Goal: Complete application form: Complete application form

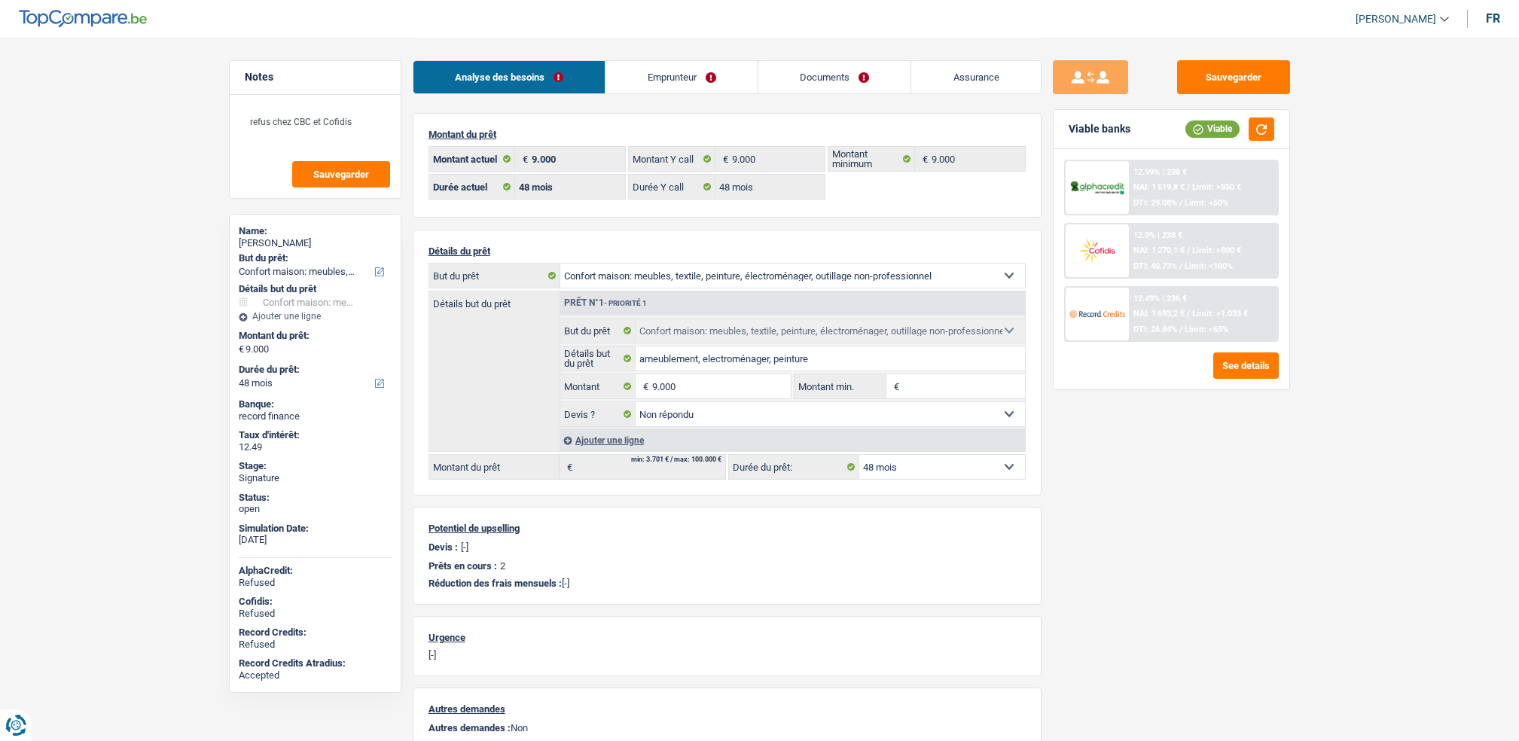
select select "household"
select select "48"
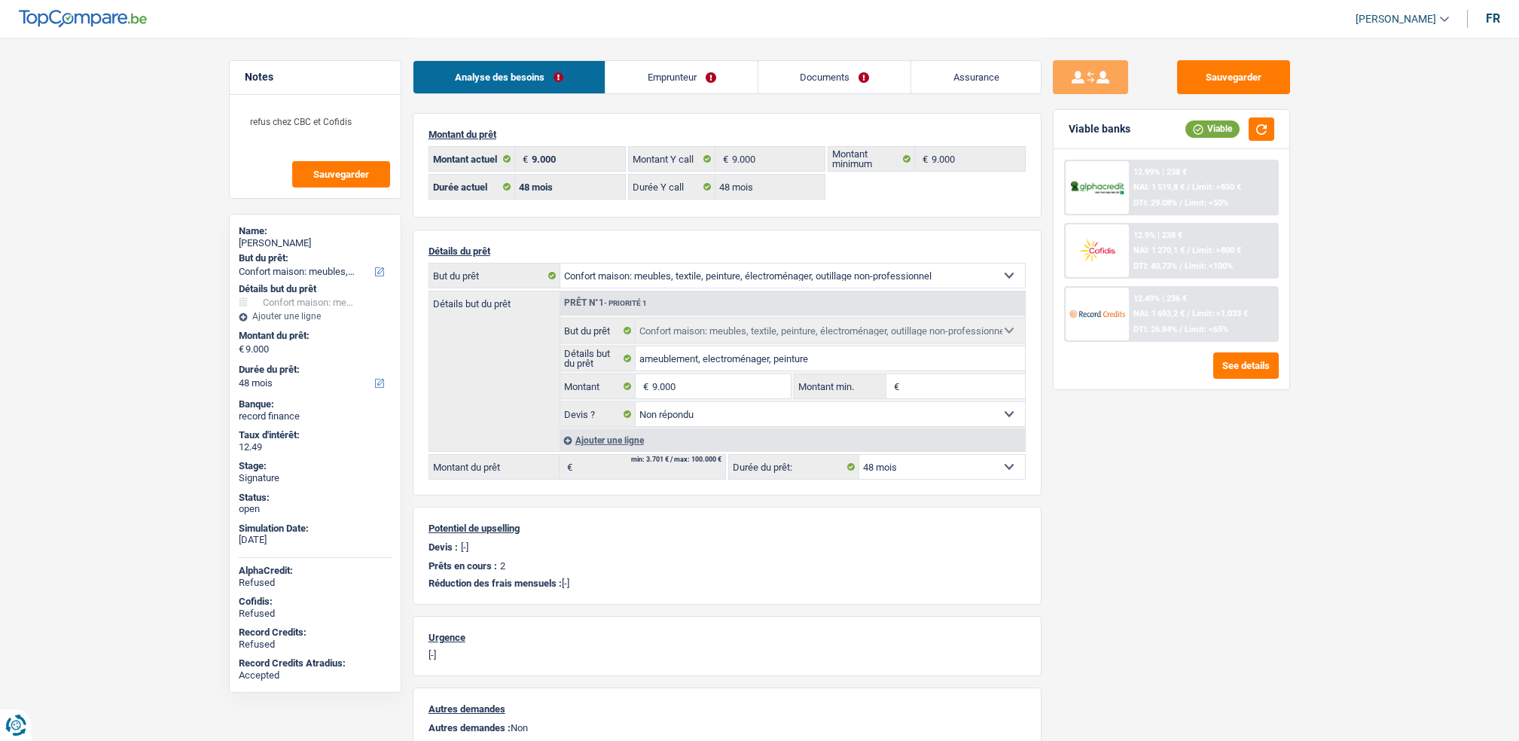
select select "household"
select select "not_answered"
select select "48"
select select "publicEmployee"
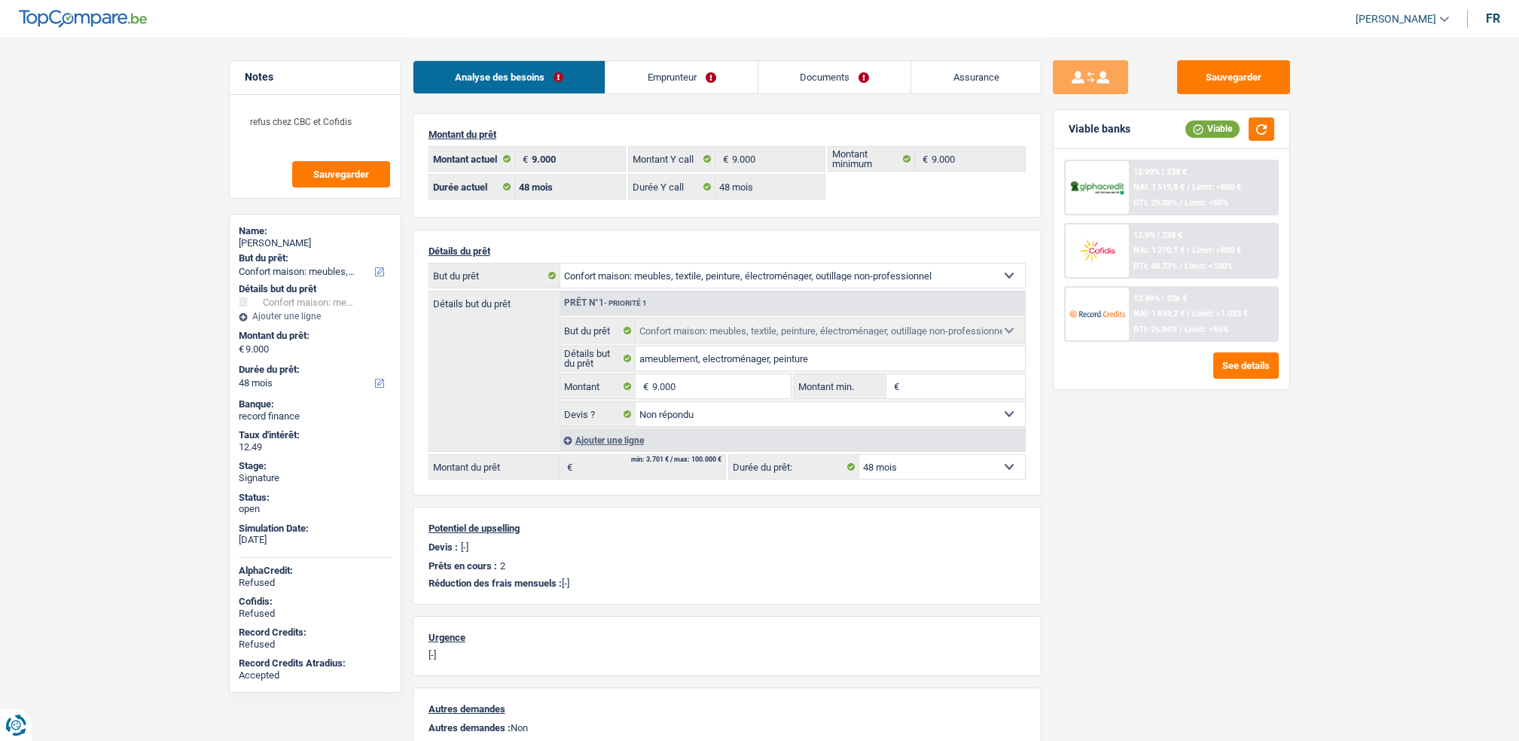
select select "netSalary"
select select "mealVouchers"
select select "BE"
select select "construction"
click at [660, 96] on div "Analyse des besoins Emprunteur Documents Assurance" at bounding box center [727, 70] width 629 height 64
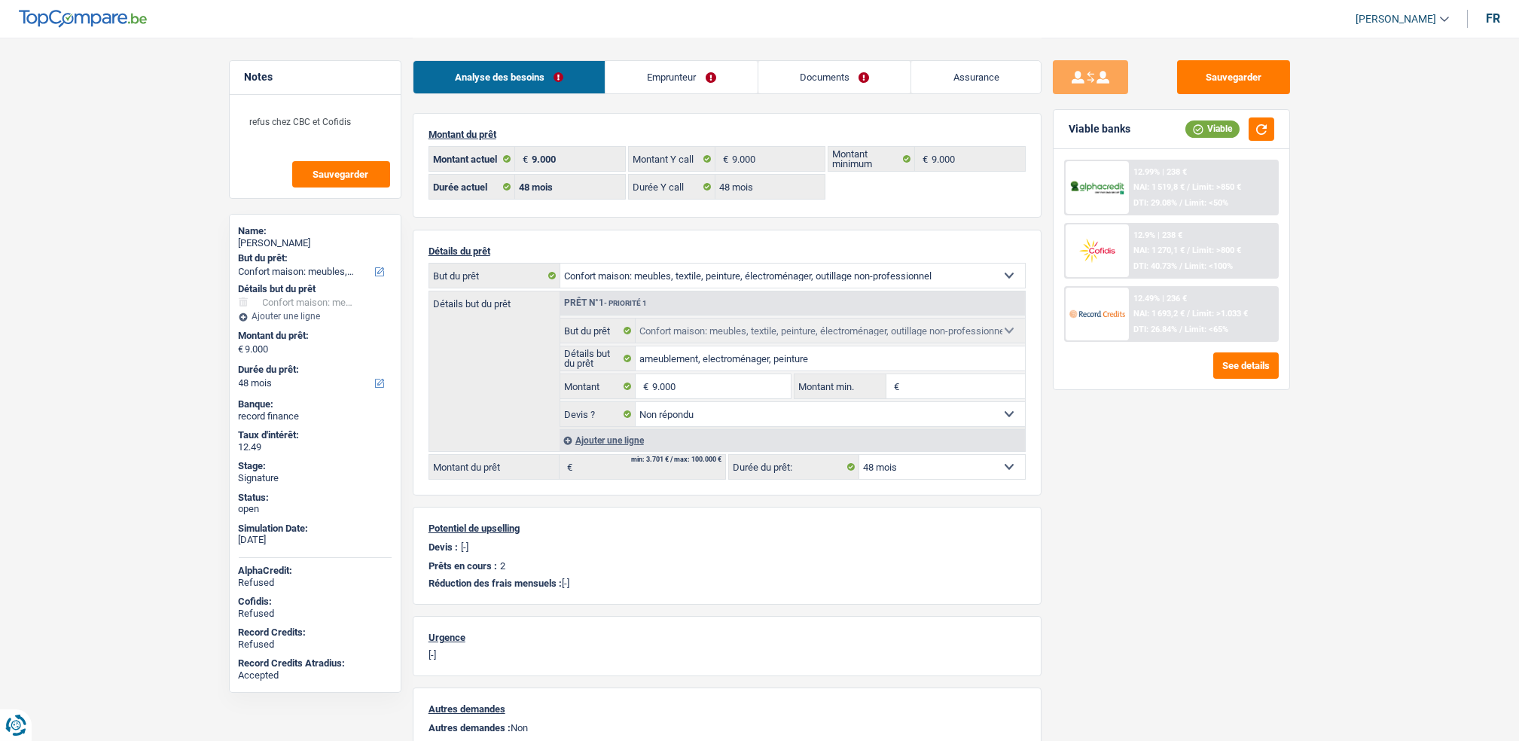
click at [670, 76] on link "Emprunteur" at bounding box center [681, 77] width 152 height 32
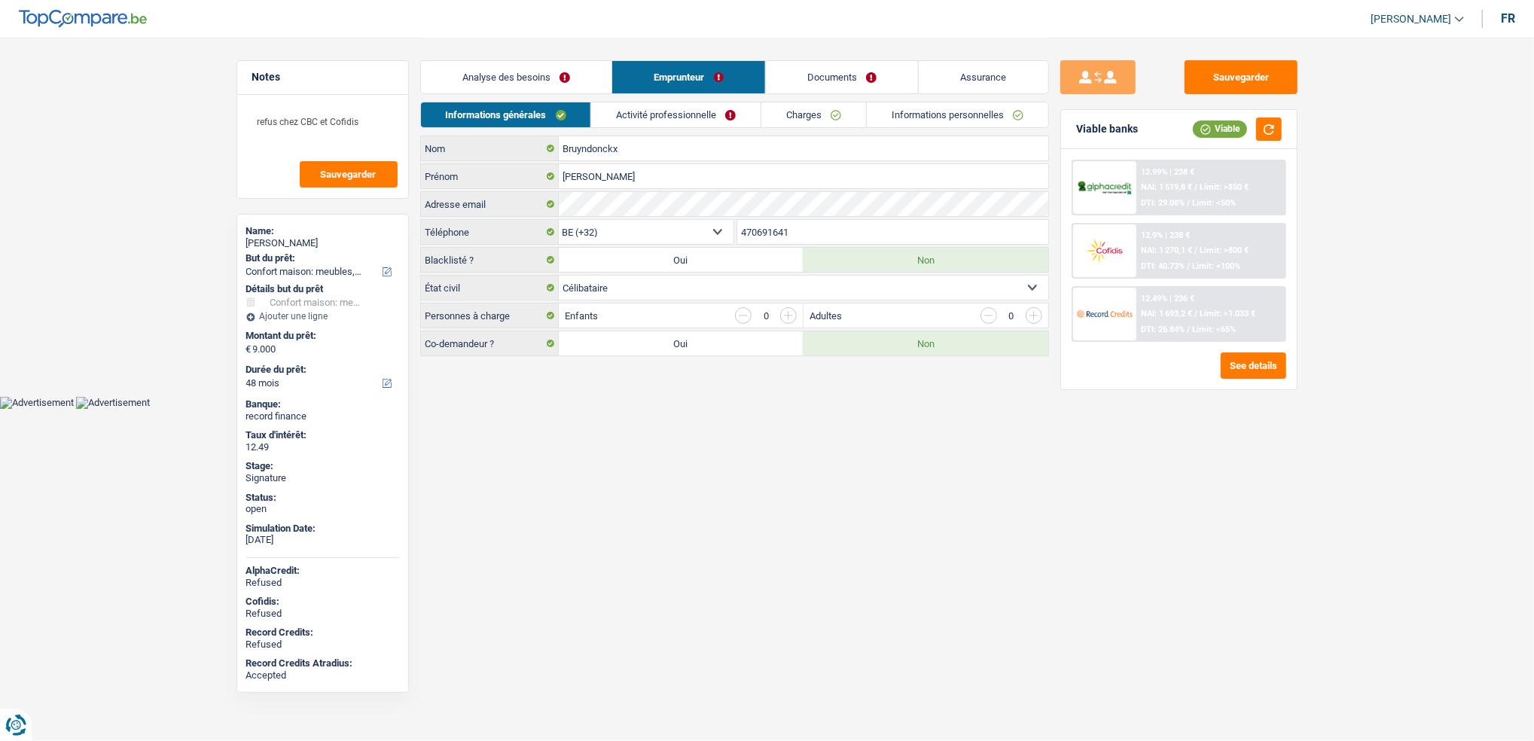
click at [663, 116] on link "Activité professionnelle" at bounding box center [675, 114] width 169 height 25
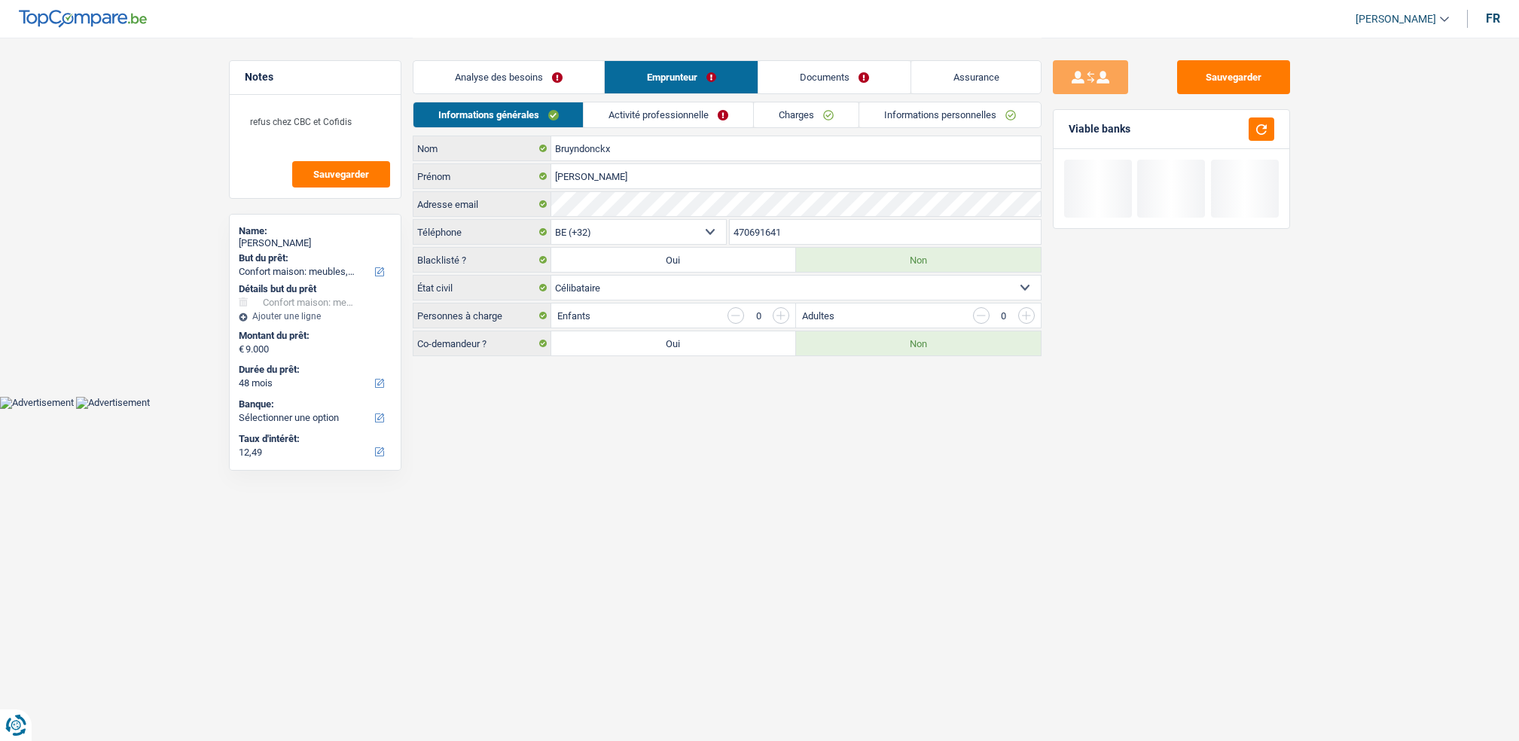
select select "household"
select select "48"
select select "32"
select select "single"
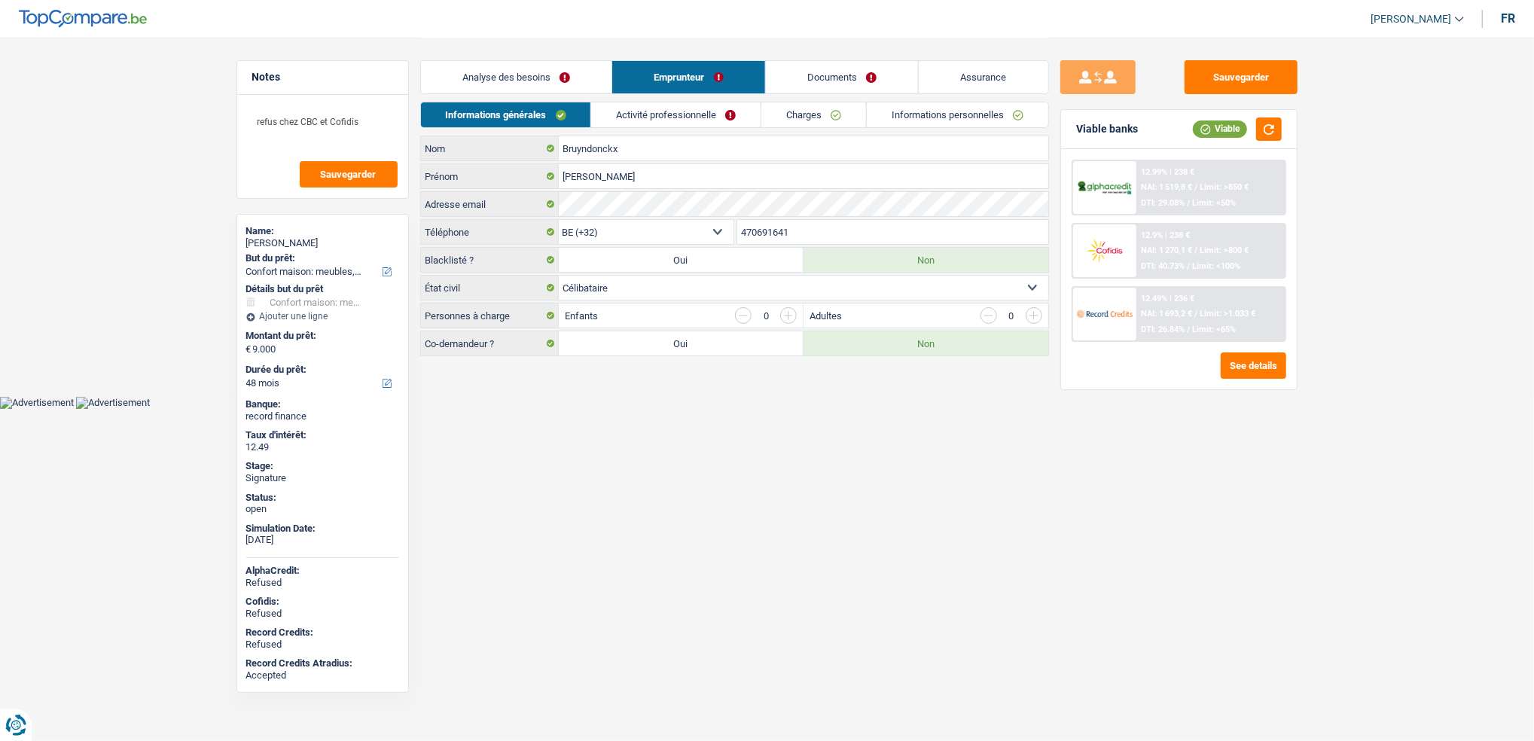
click at [823, 74] on link "Documents" at bounding box center [842, 77] width 153 height 32
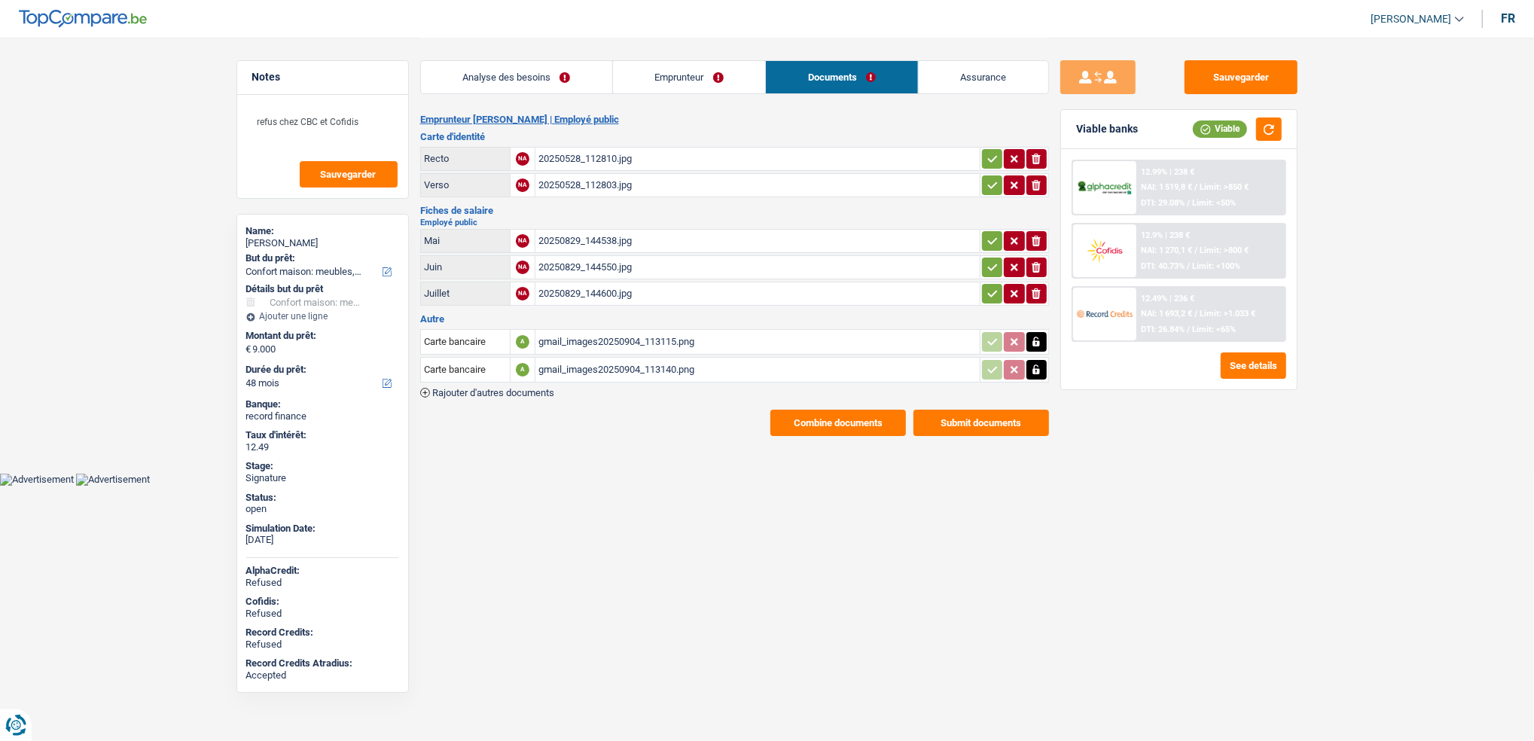
click at [588, 282] on div "20250829_144600.jpg" at bounding box center [757, 293] width 438 height 23
click at [666, 75] on link "Emprunteur" at bounding box center [689, 77] width 152 height 32
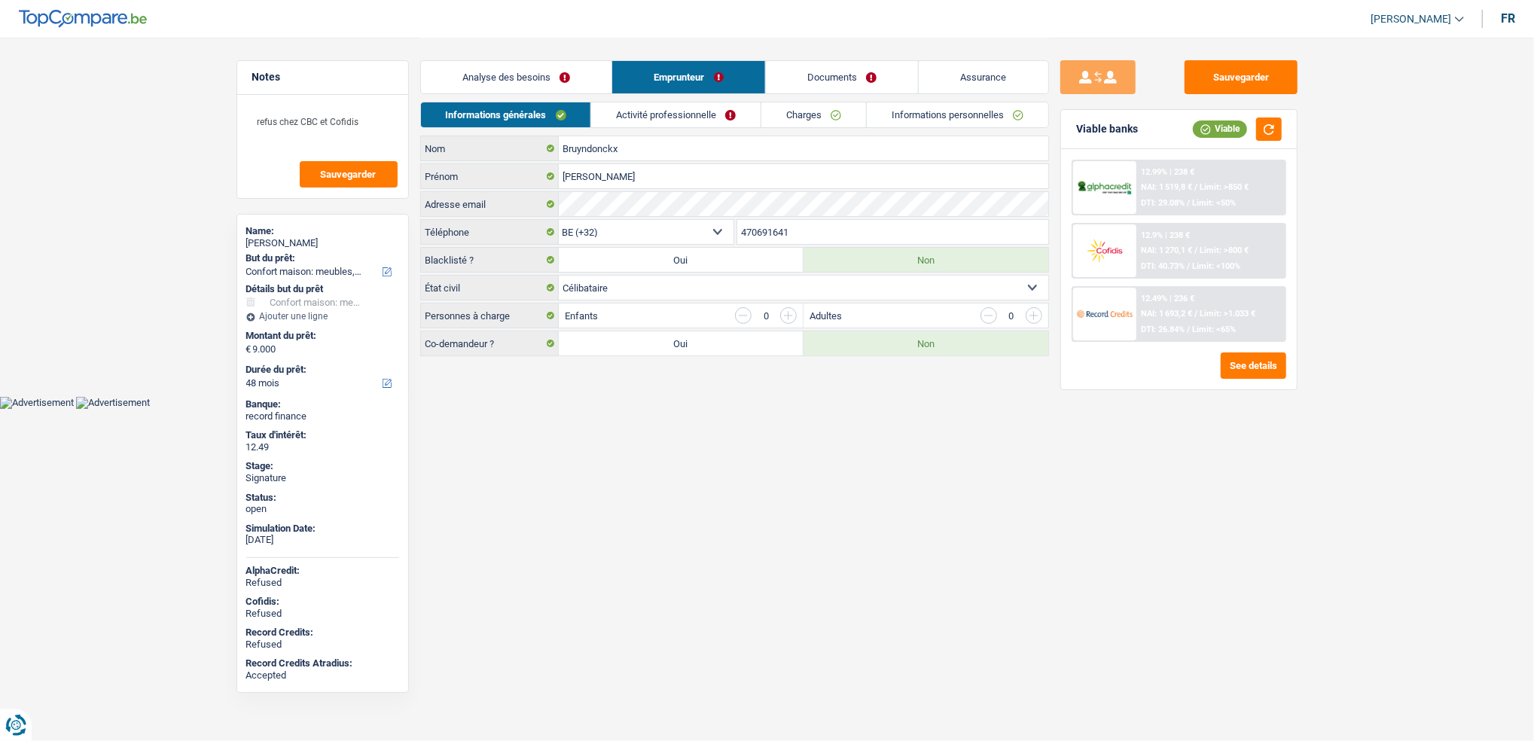
click at [705, 120] on link "Activité professionnelle" at bounding box center [675, 114] width 169 height 25
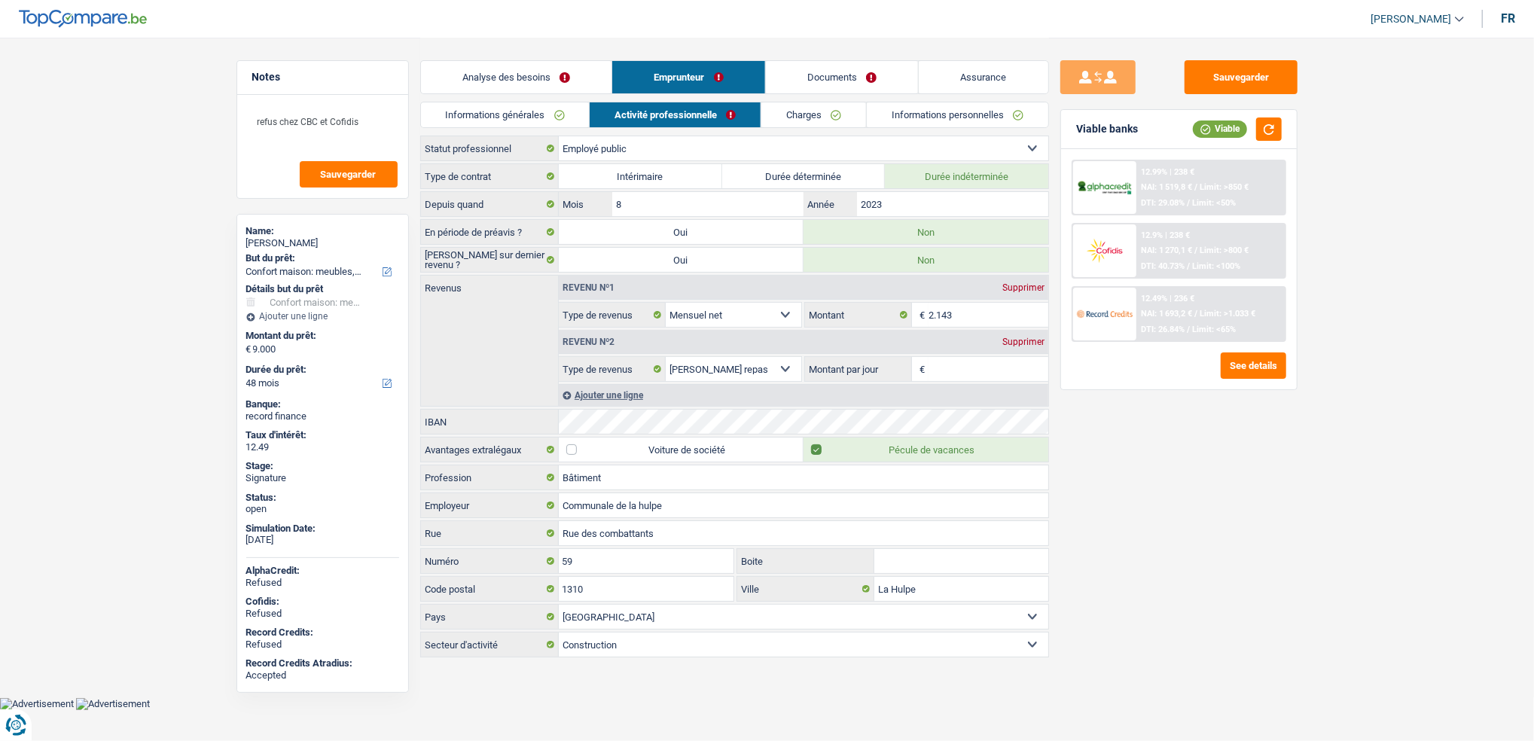
click at [825, 114] on link "Charges" at bounding box center [813, 114] width 105 height 25
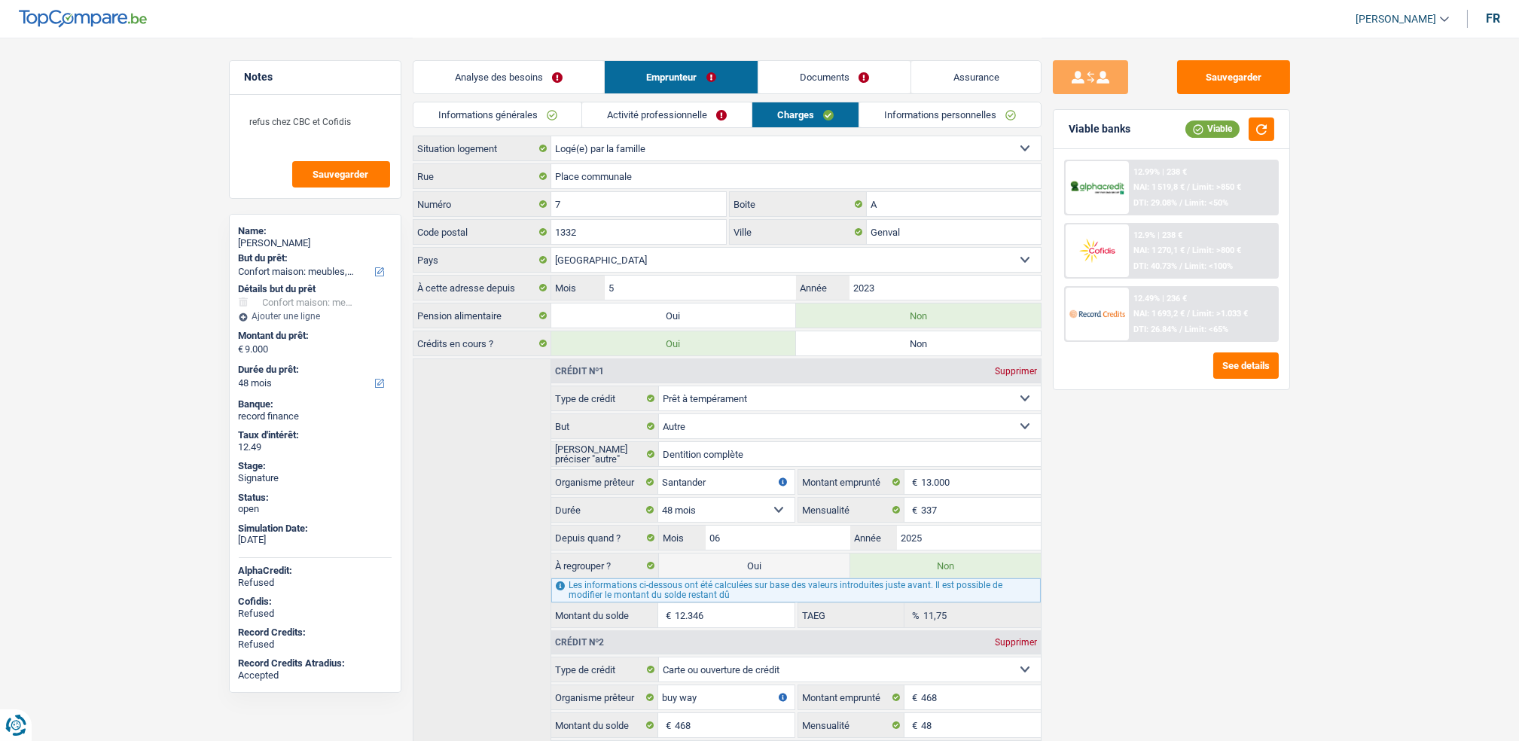
click at [725, 102] on li "Activité professionnelle" at bounding box center [666, 115] width 170 height 26
click at [799, 79] on link "Documents" at bounding box center [834, 77] width 153 height 32
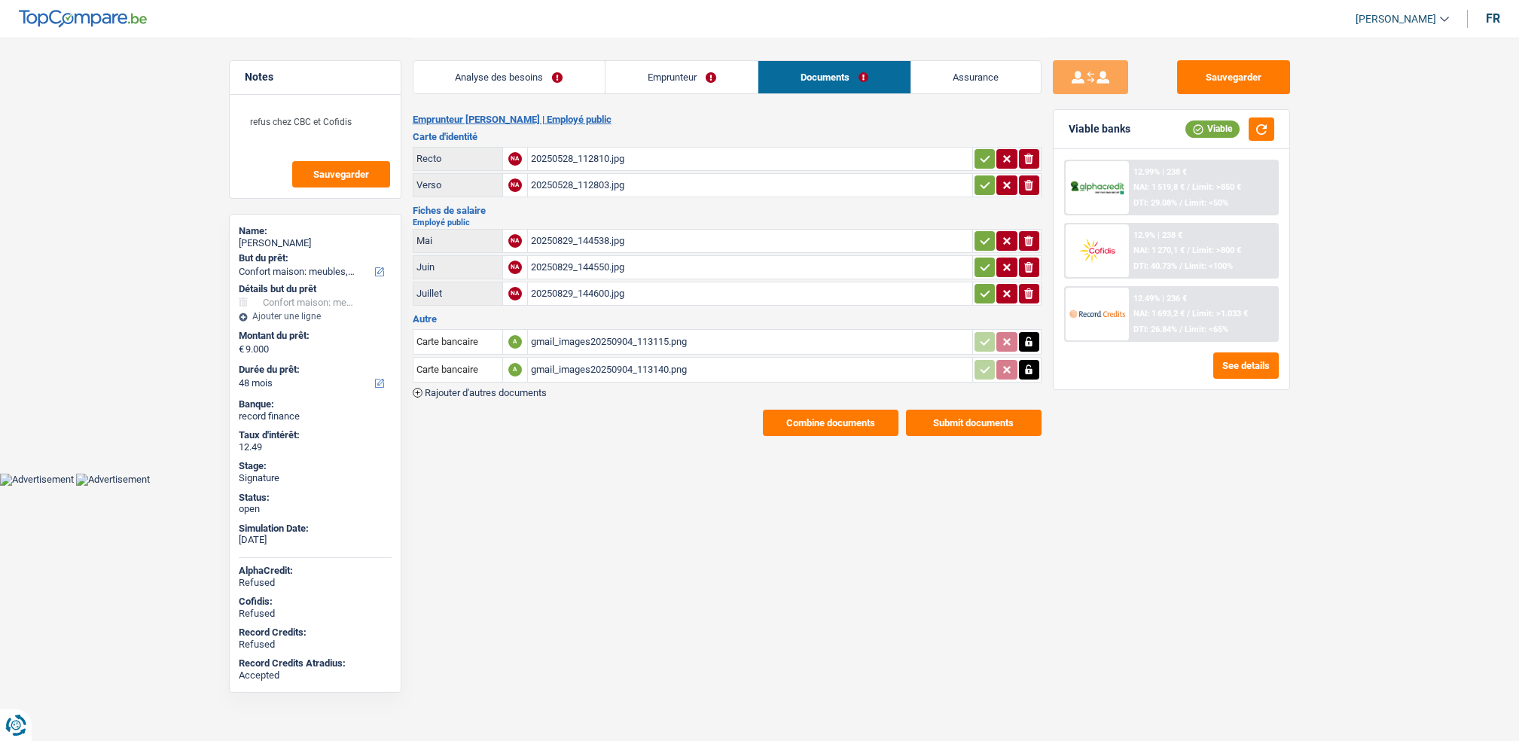
select select "household"
select select "48"
select select "32"
select select "single"
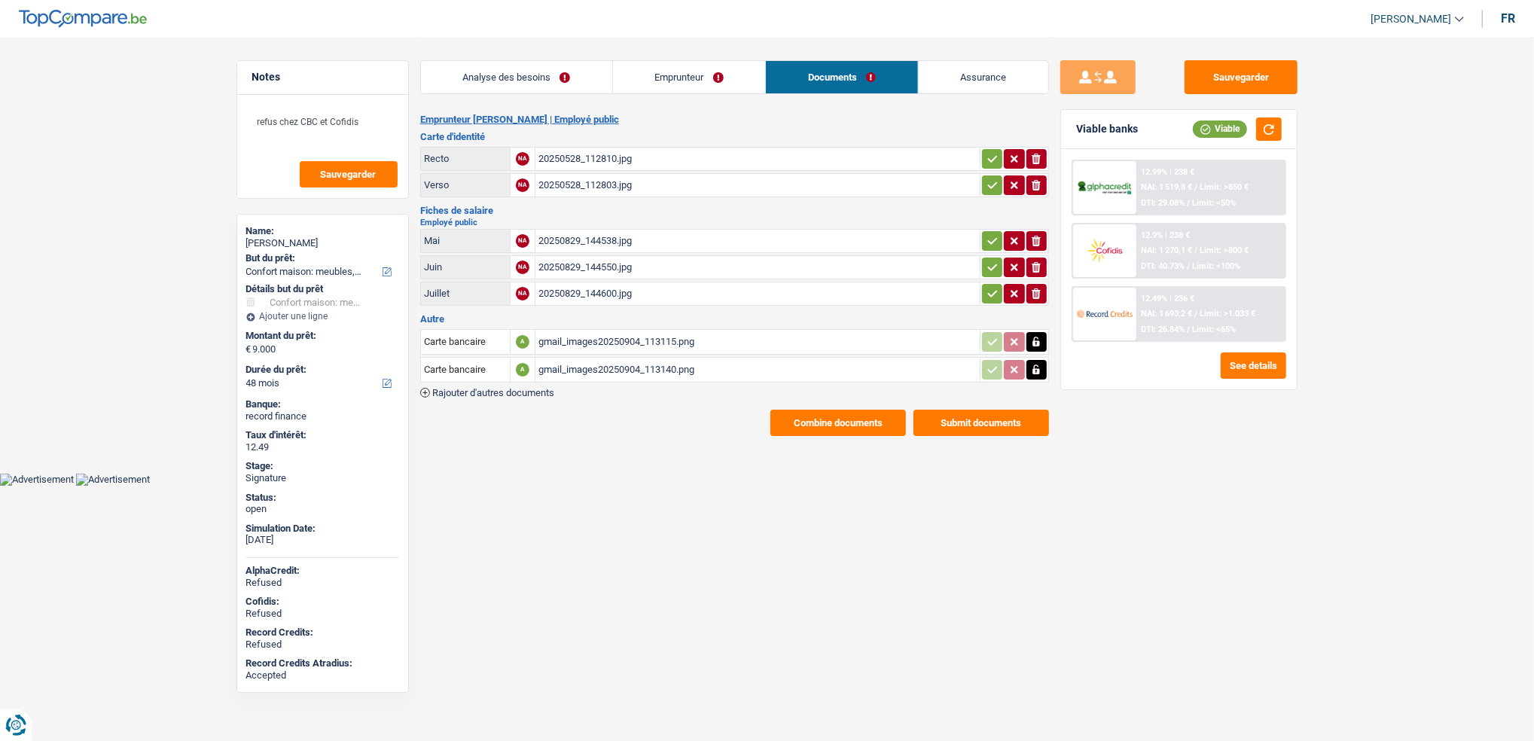
click at [669, 85] on link "Emprunteur" at bounding box center [689, 77] width 152 height 32
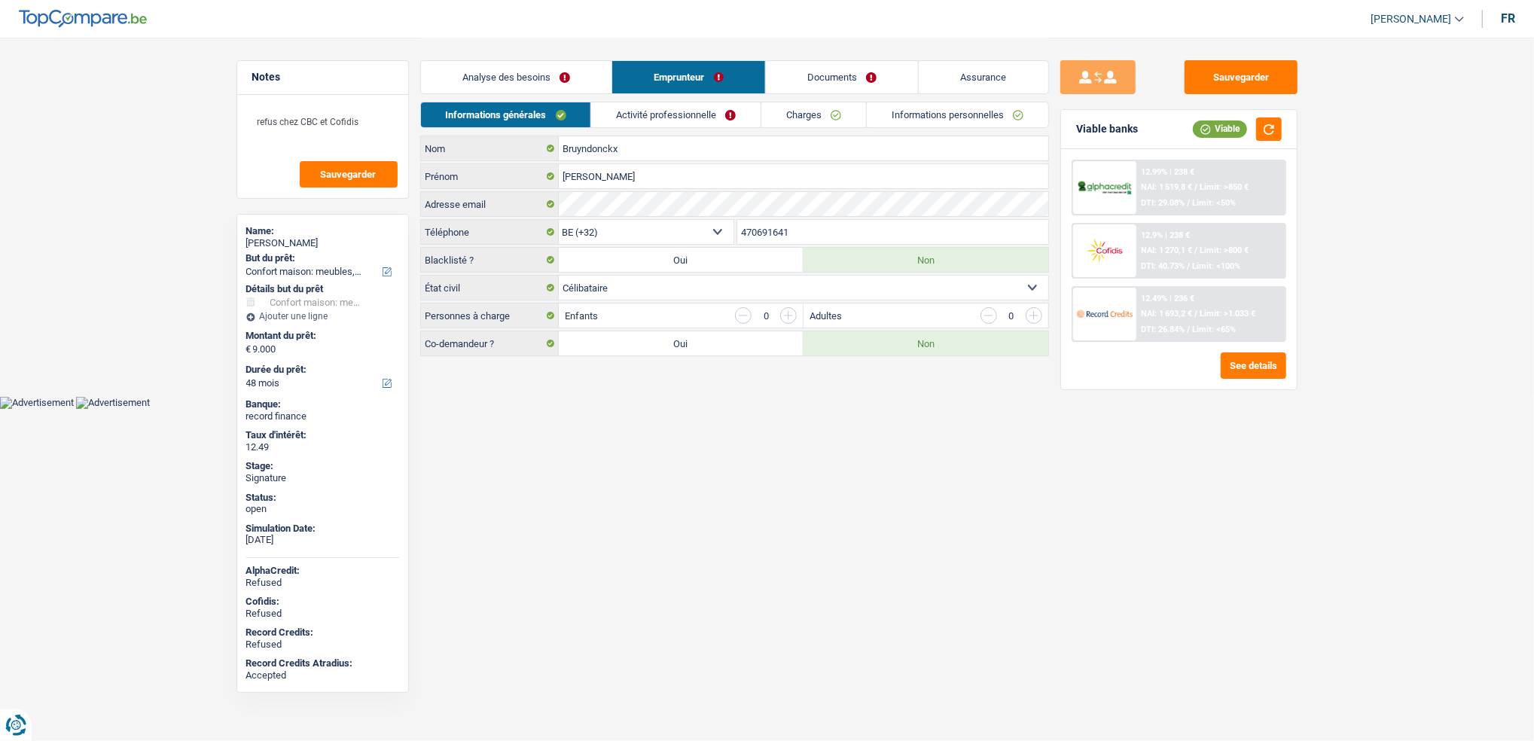
click at [1027, 84] on link "Assurance" at bounding box center [984, 77] width 130 height 32
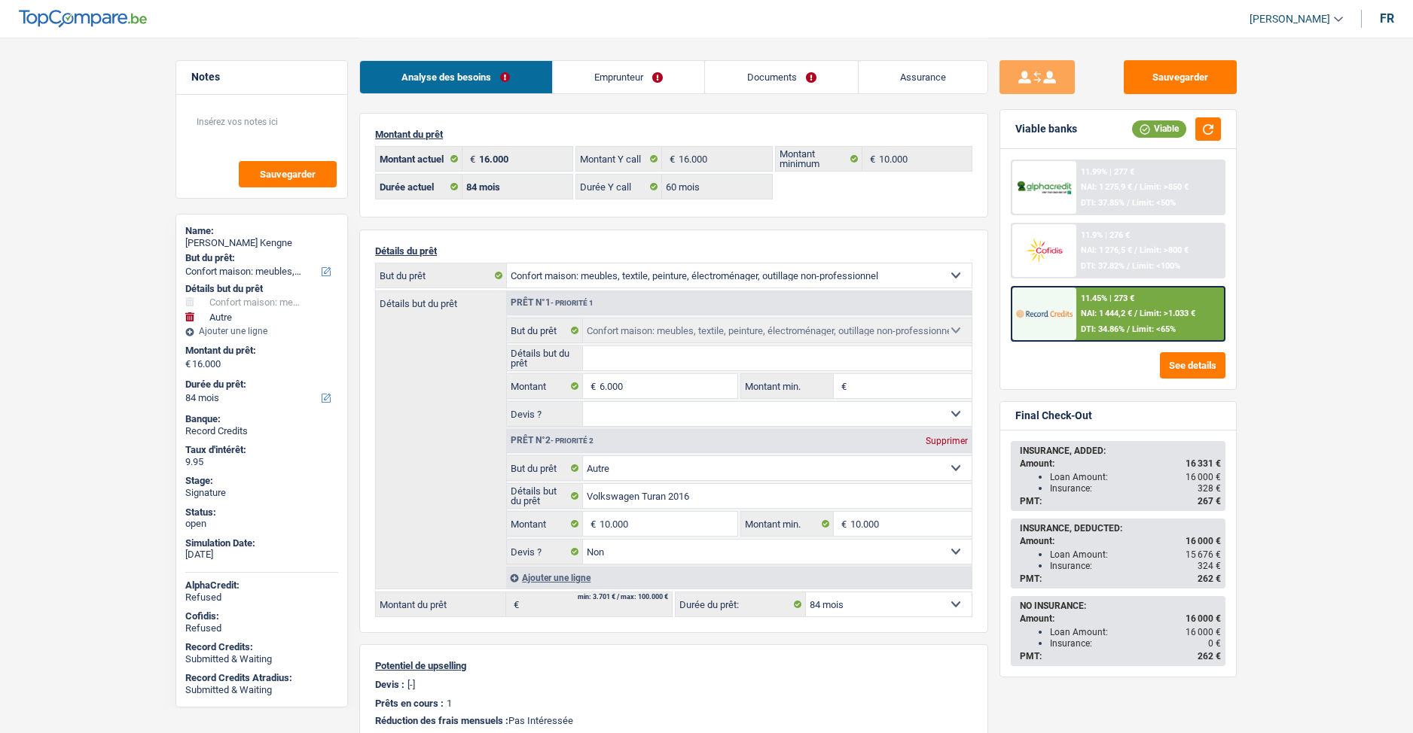
select select "household"
select select "other"
select select "84"
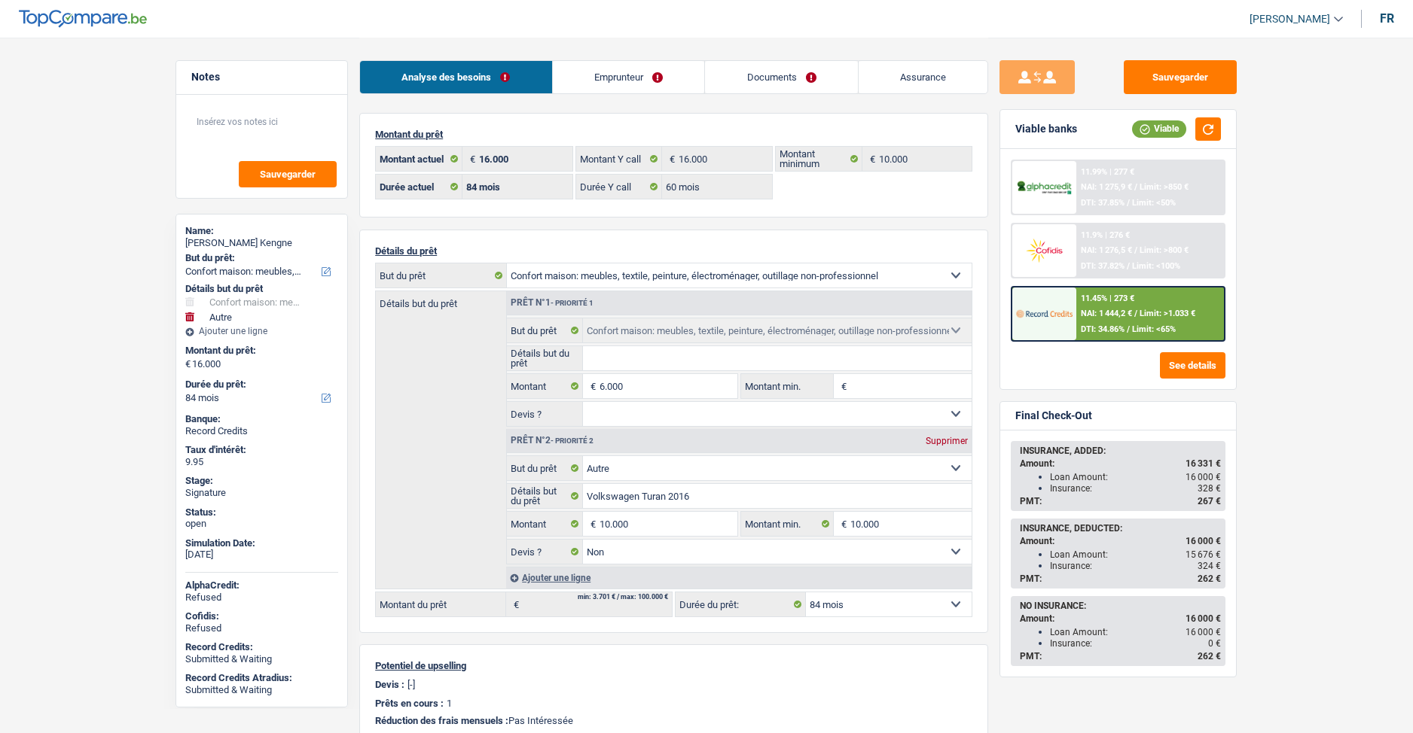
select select "60"
select select "household"
select select "other"
select select "false"
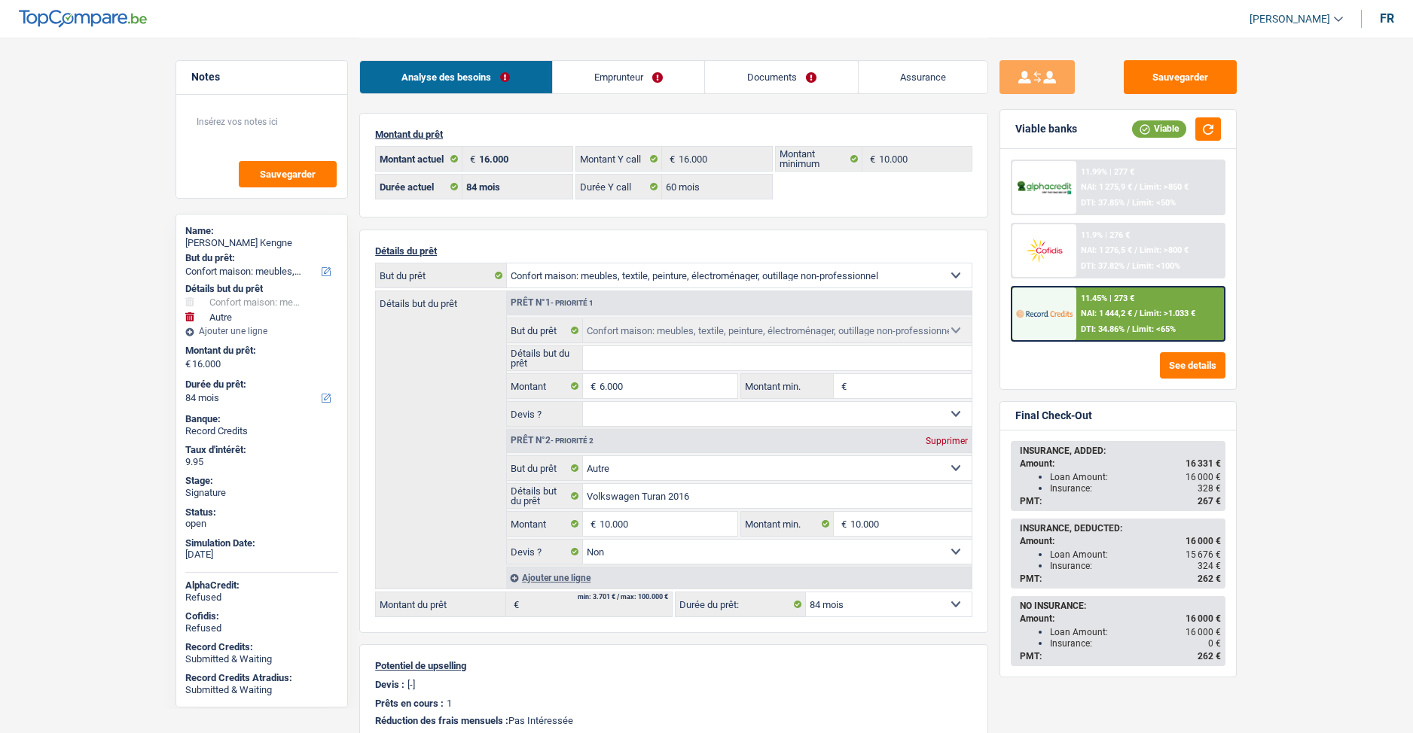
select select "84"
select select "privateEmployee"
select select "netSalary"
select select "mealVouchers"
select select "BE"
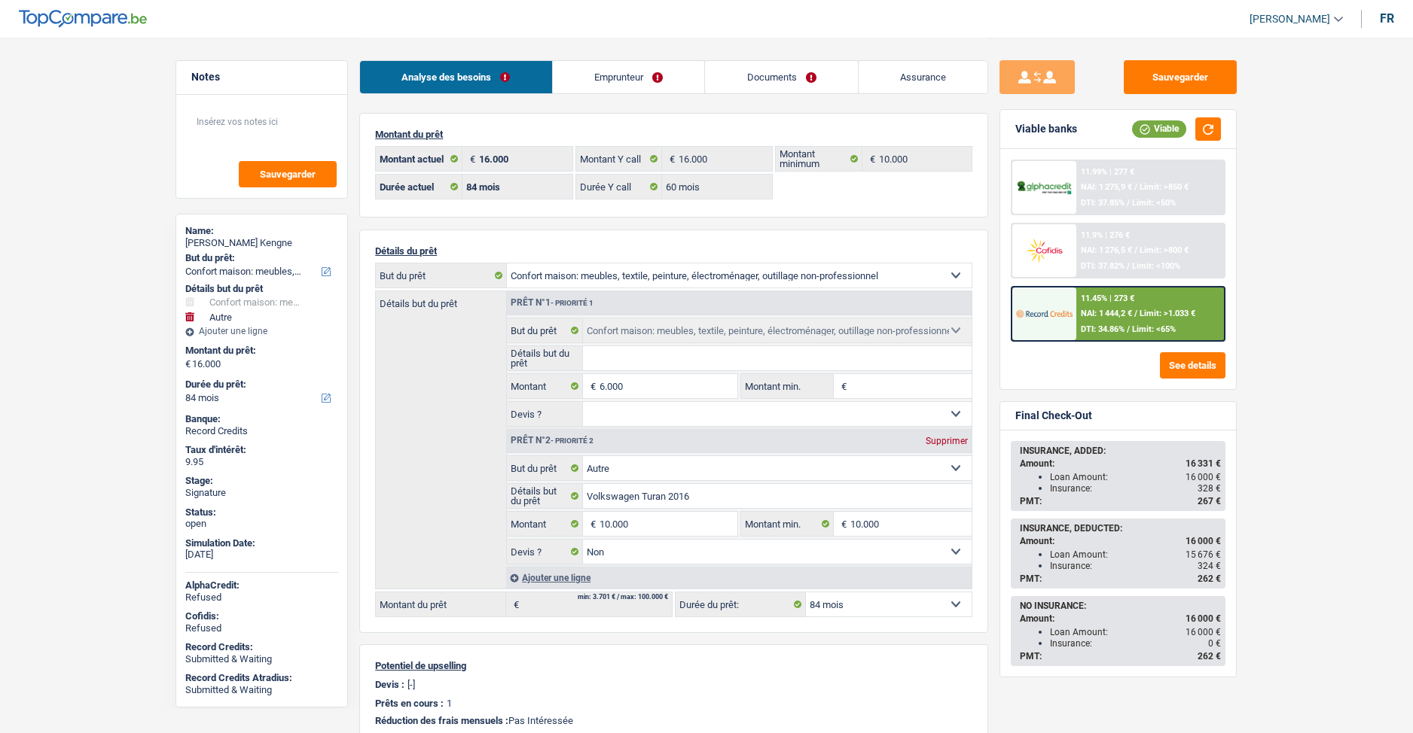
select select "industry"
click at [612, 96] on div "Analyse des besoins Emprunteur Documents Assurance" at bounding box center [673, 70] width 629 height 64
click at [612, 85] on link "Emprunteur" at bounding box center [629, 77] width 152 height 32
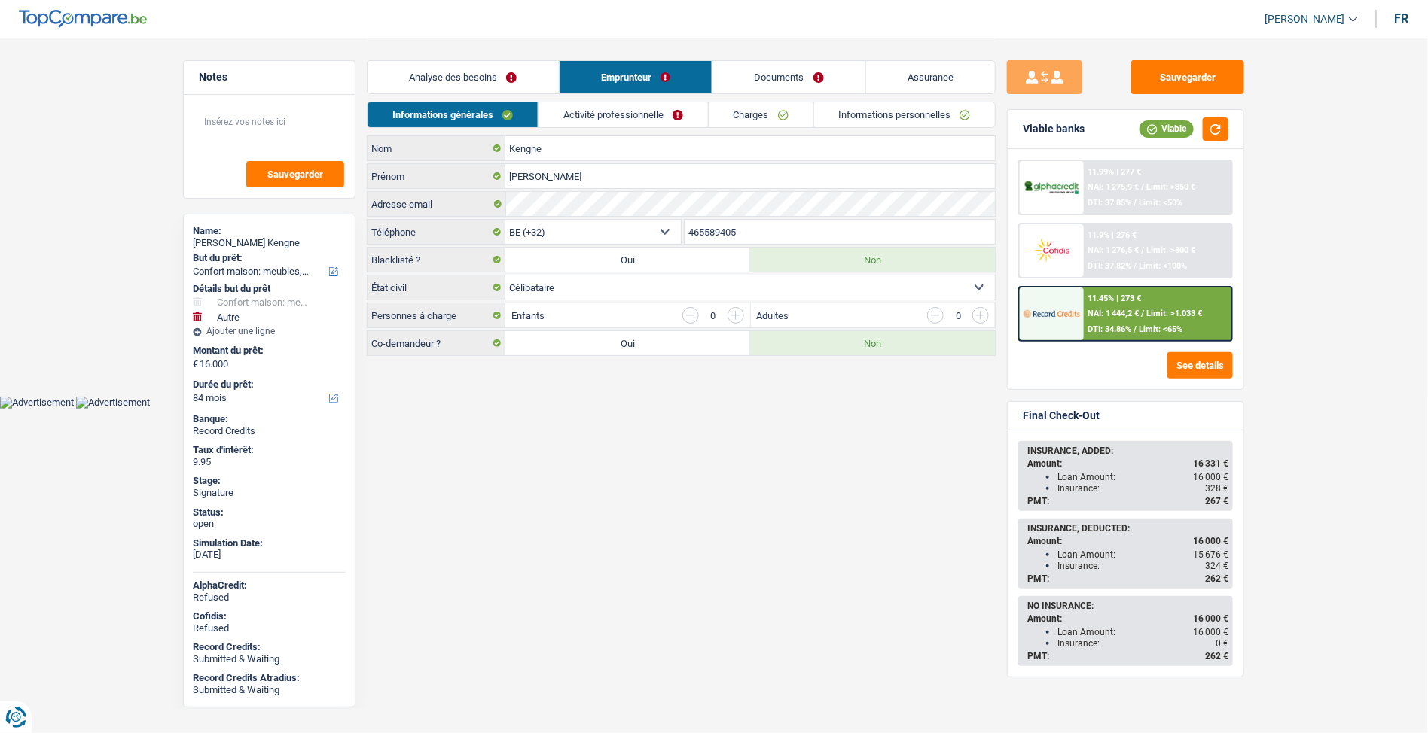
click at [648, 133] on div "Informations générales Activité professionnelle Charges Informations personnell…" at bounding box center [681, 119] width 629 height 34
click at [653, 111] on link "Activité professionnelle" at bounding box center [622, 114] width 169 height 25
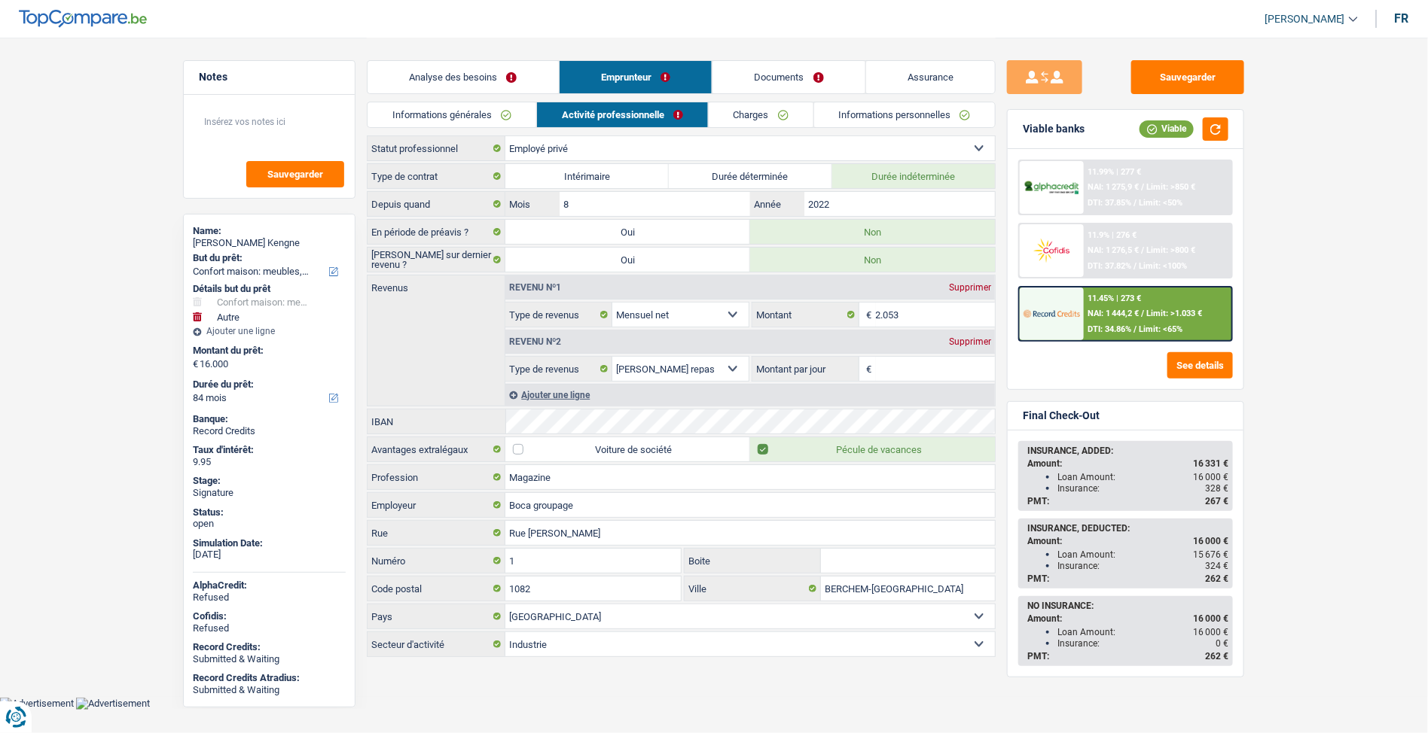
click at [706, 109] on link "Activité professionnelle" at bounding box center [622, 114] width 171 height 25
click at [737, 102] on li "Charges" at bounding box center [760, 115] width 105 height 26
click at [732, 117] on link "Charges" at bounding box center [761, 114] width 105 height 25
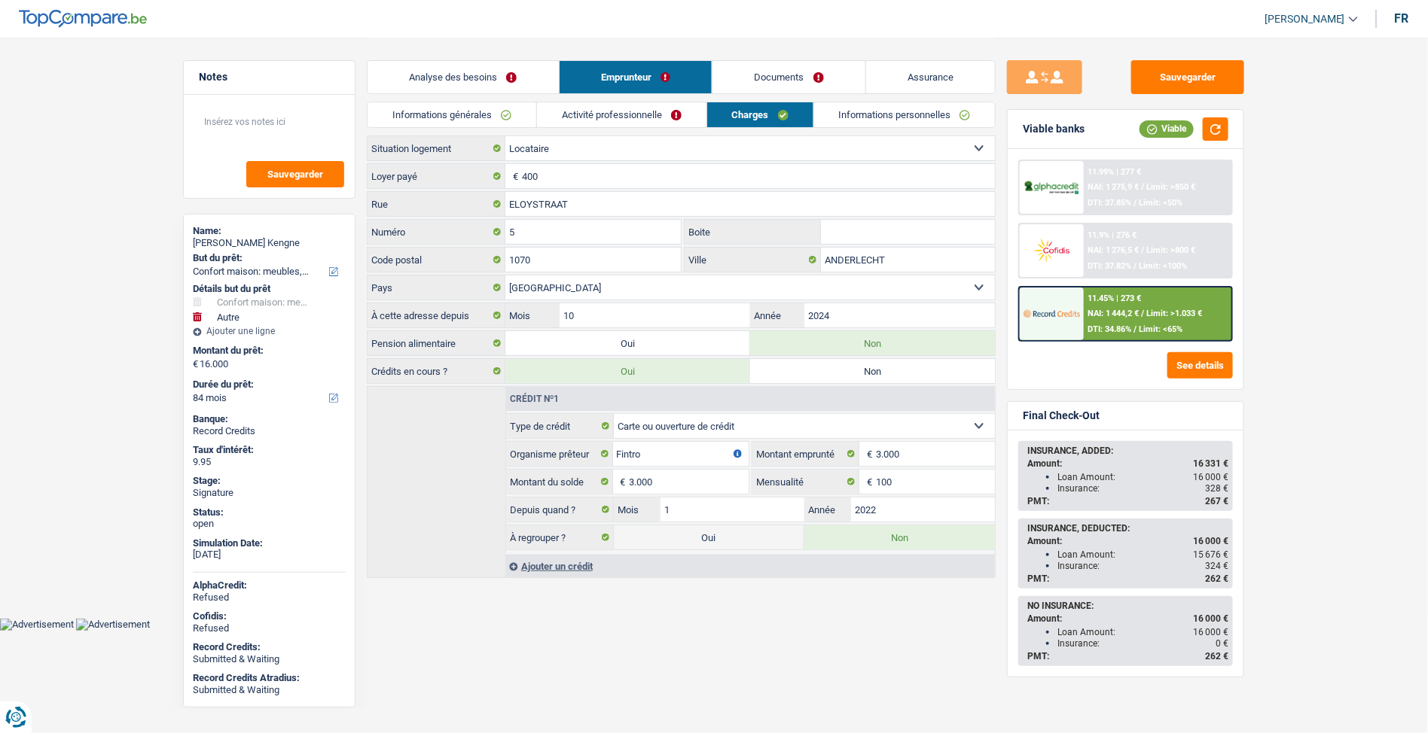
click at [480, 121] on link "Informations générales" at bounding box center [451, 114] width 169 height 25
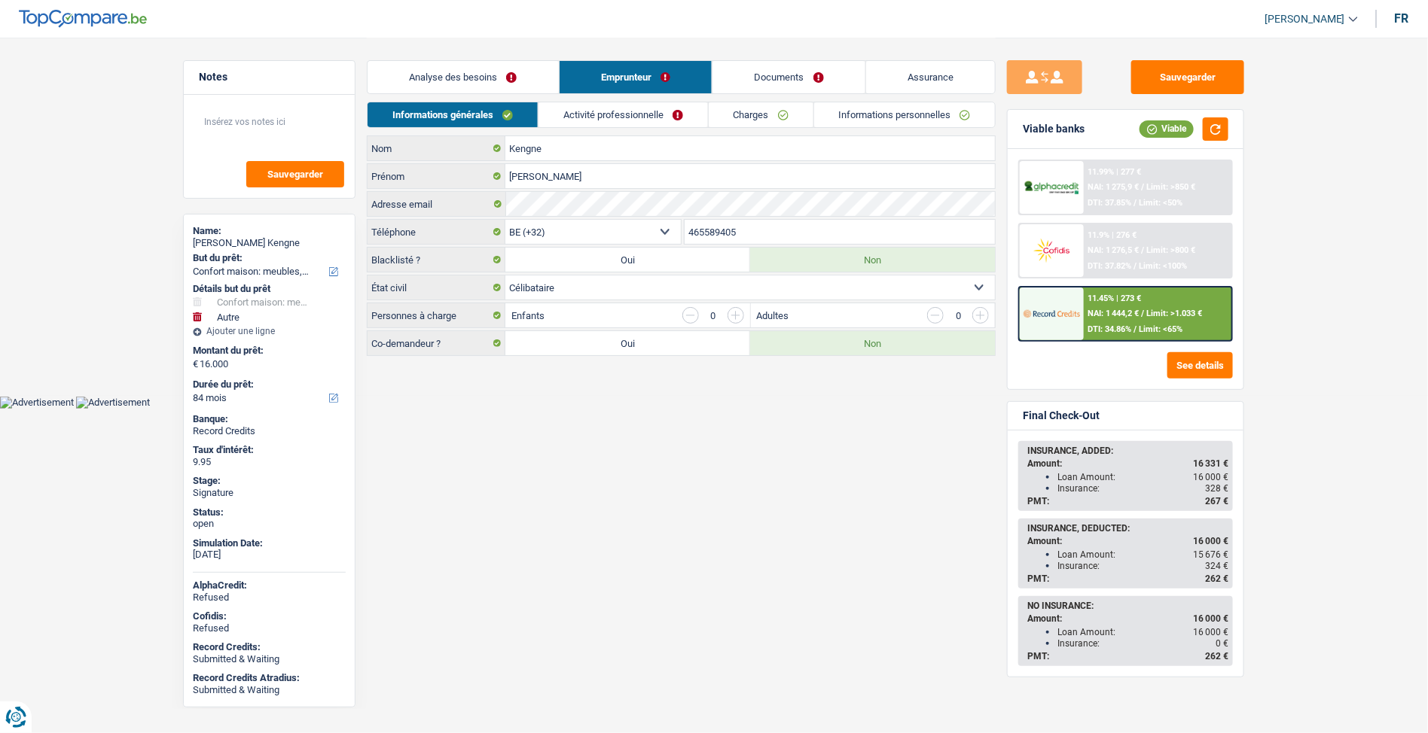
click at [562, 126] on link "Activité professionnelle" at bounding box center [622, 114] width 169 height 25
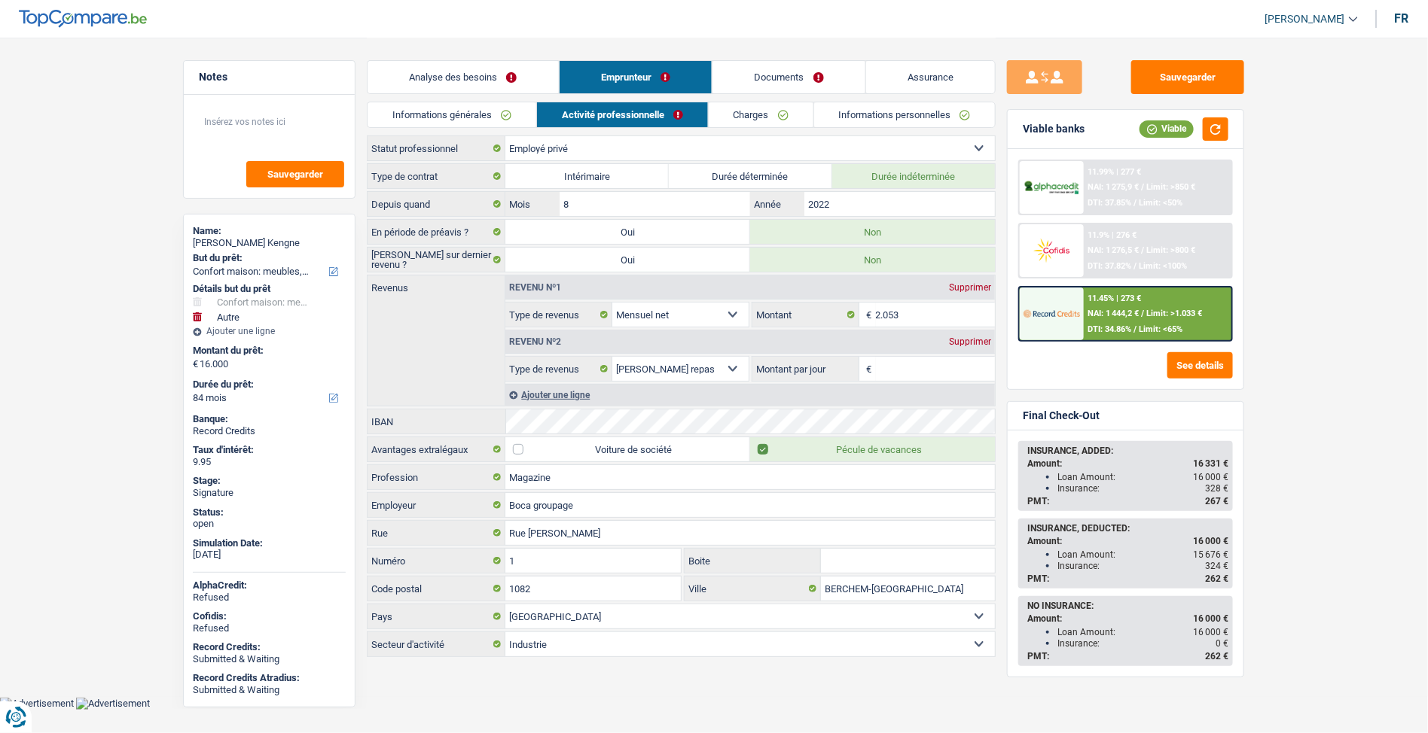
click at [492, 108] on link "Informations générales" at bounding box center [451, 114] width 169 height 25
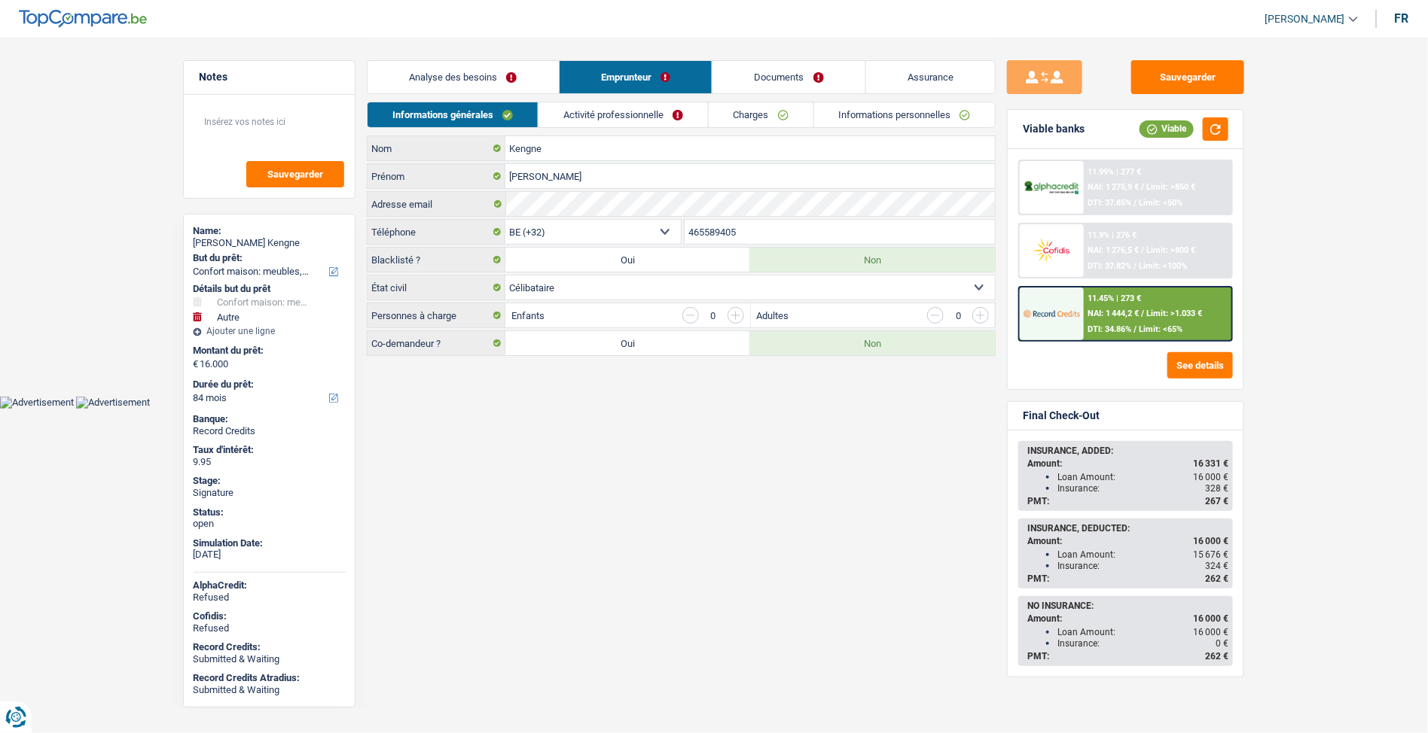
click at [575, 114] on link "Activité professionnelle" at bounding box center [622, 114] width 169 height 25
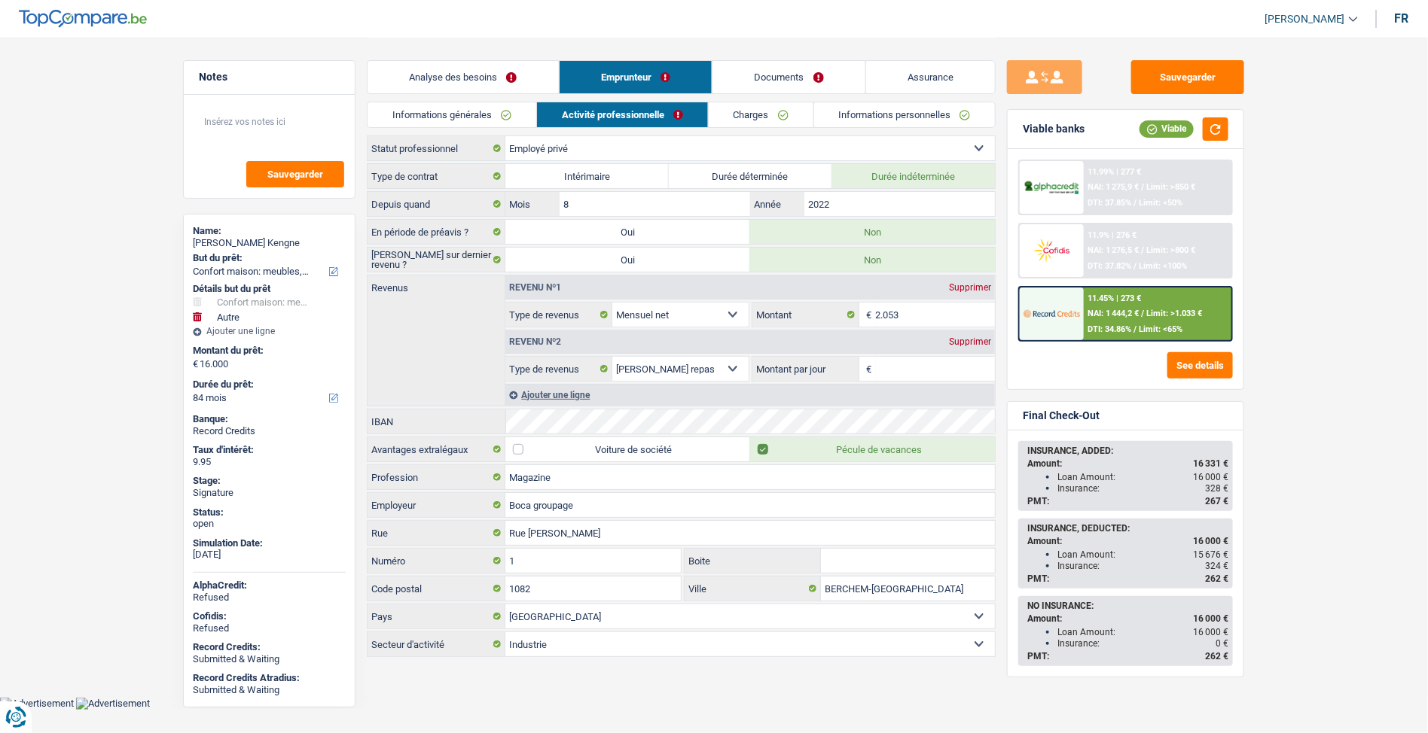
click at [765, 125] on link "Charges" at bounding box center [761, 114] width 105 height 25
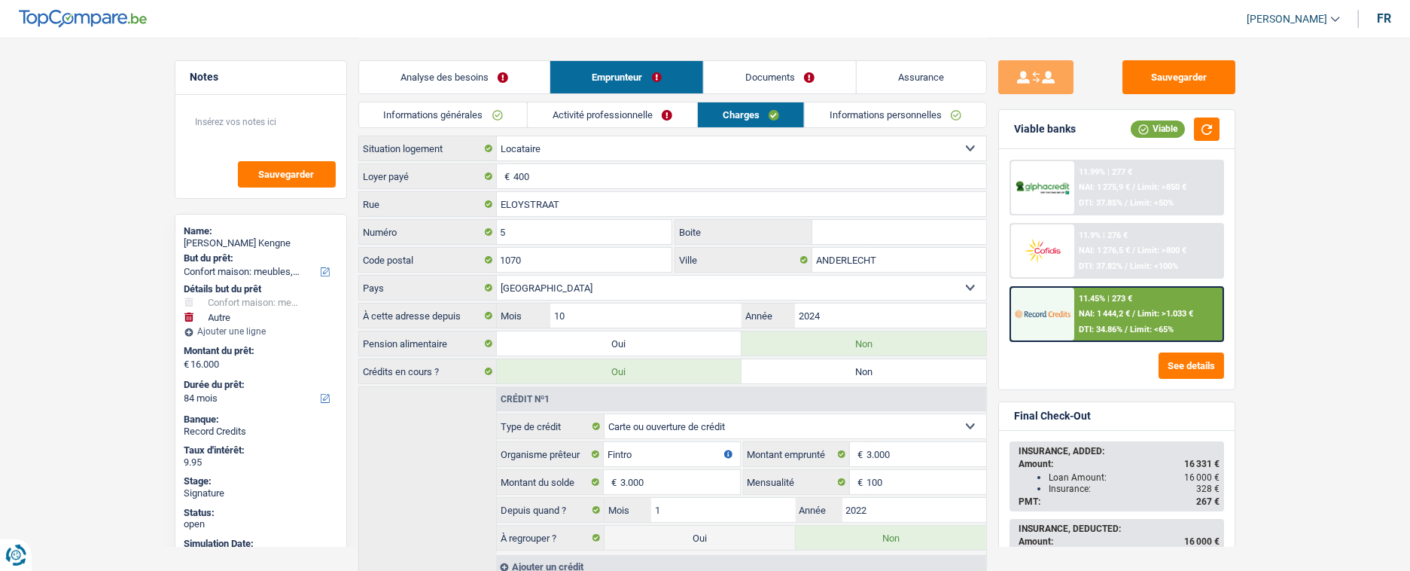
click at [698, 102] on link "Charges" at bounding box center [751, 114] width 106 height 25
drag, startPoint x: 1279, startPoint y: 184, endPoint x: 1280, endPoint y: 154, distance: 30.2
click at [1279, 184] on main "Notes Sauvegarder Name: Hypolite Kengne But du prêt: Confort maison: meubles, t…" at bounding box center [705, 309] width 1410 height 618
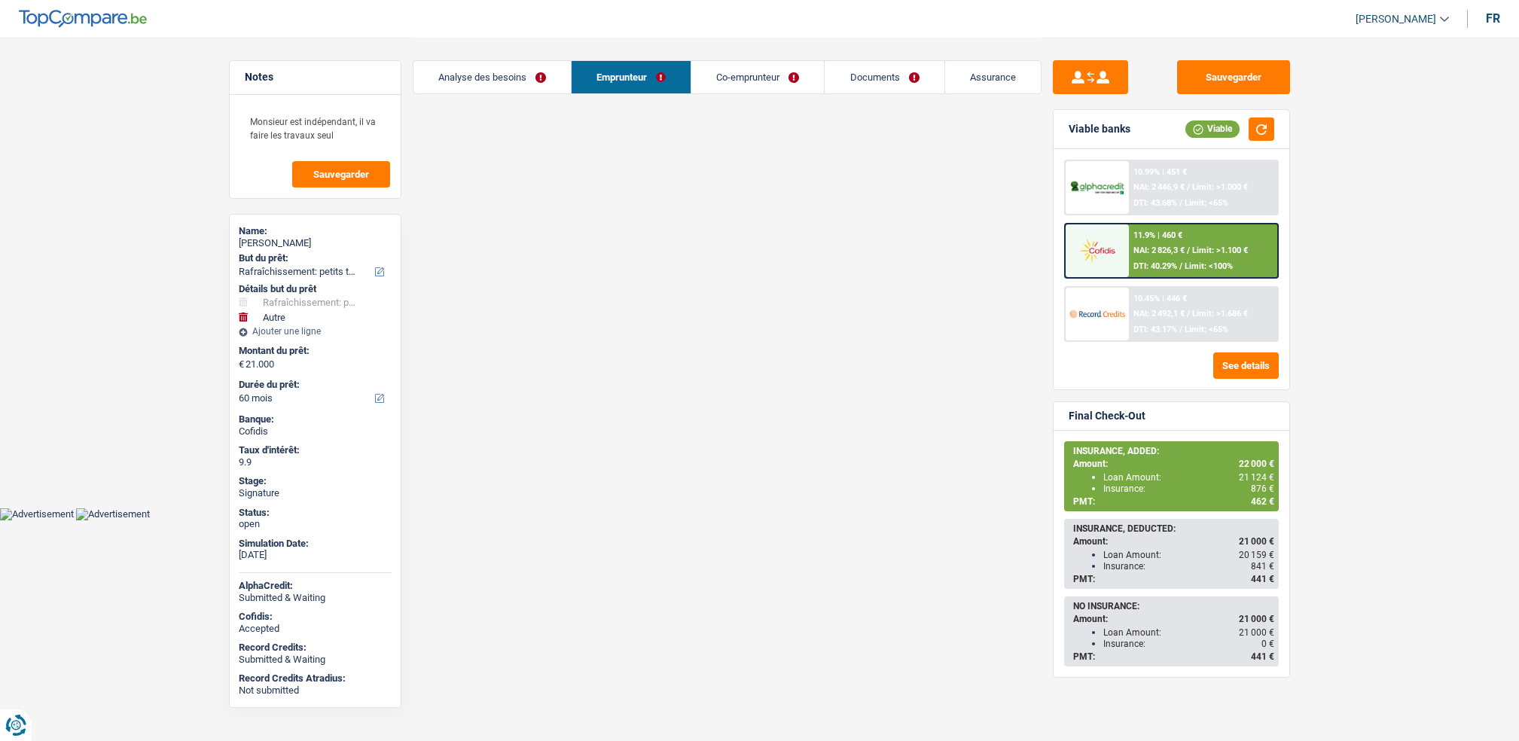
select select "houseOrGarden"
select select "other"
select select "60"
select select "32"
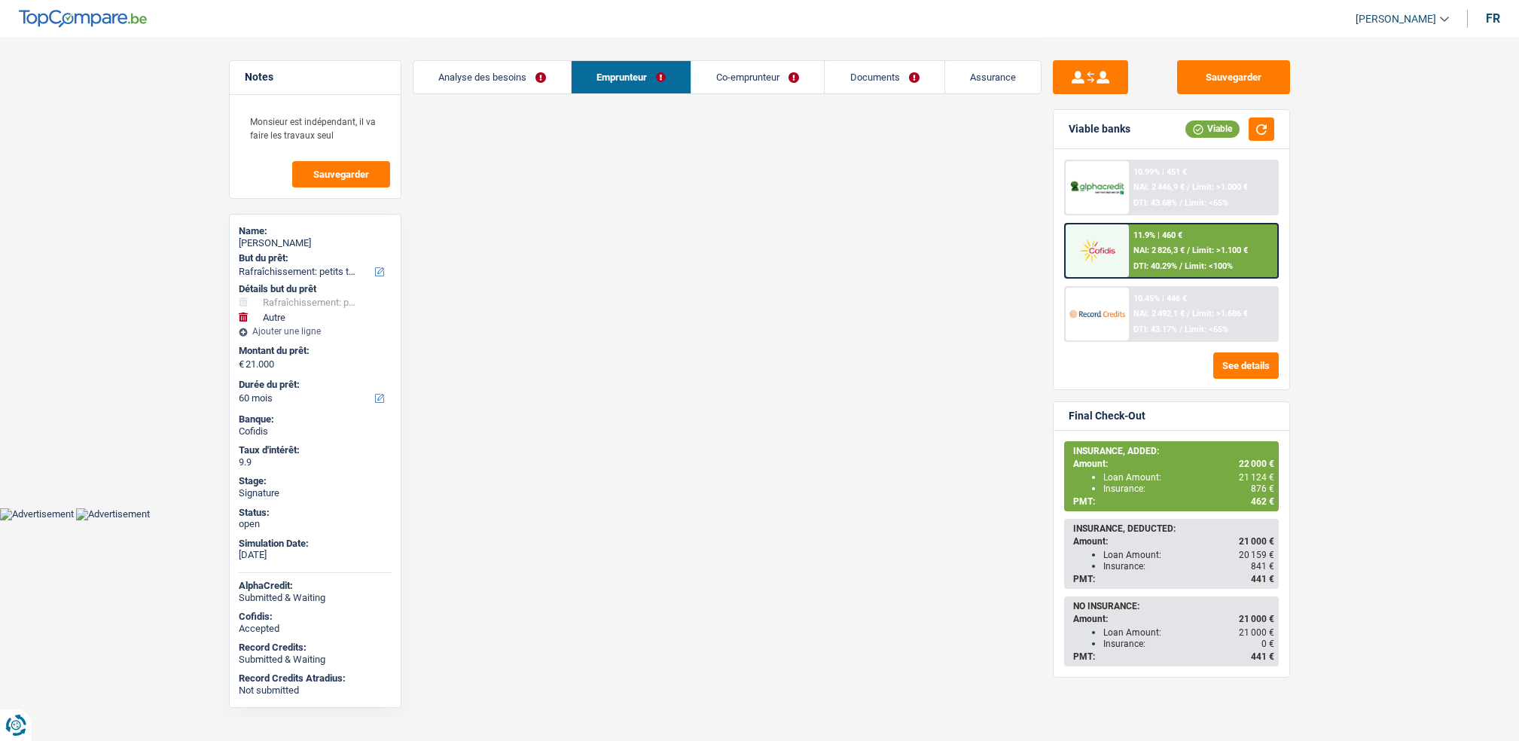
select select "married"
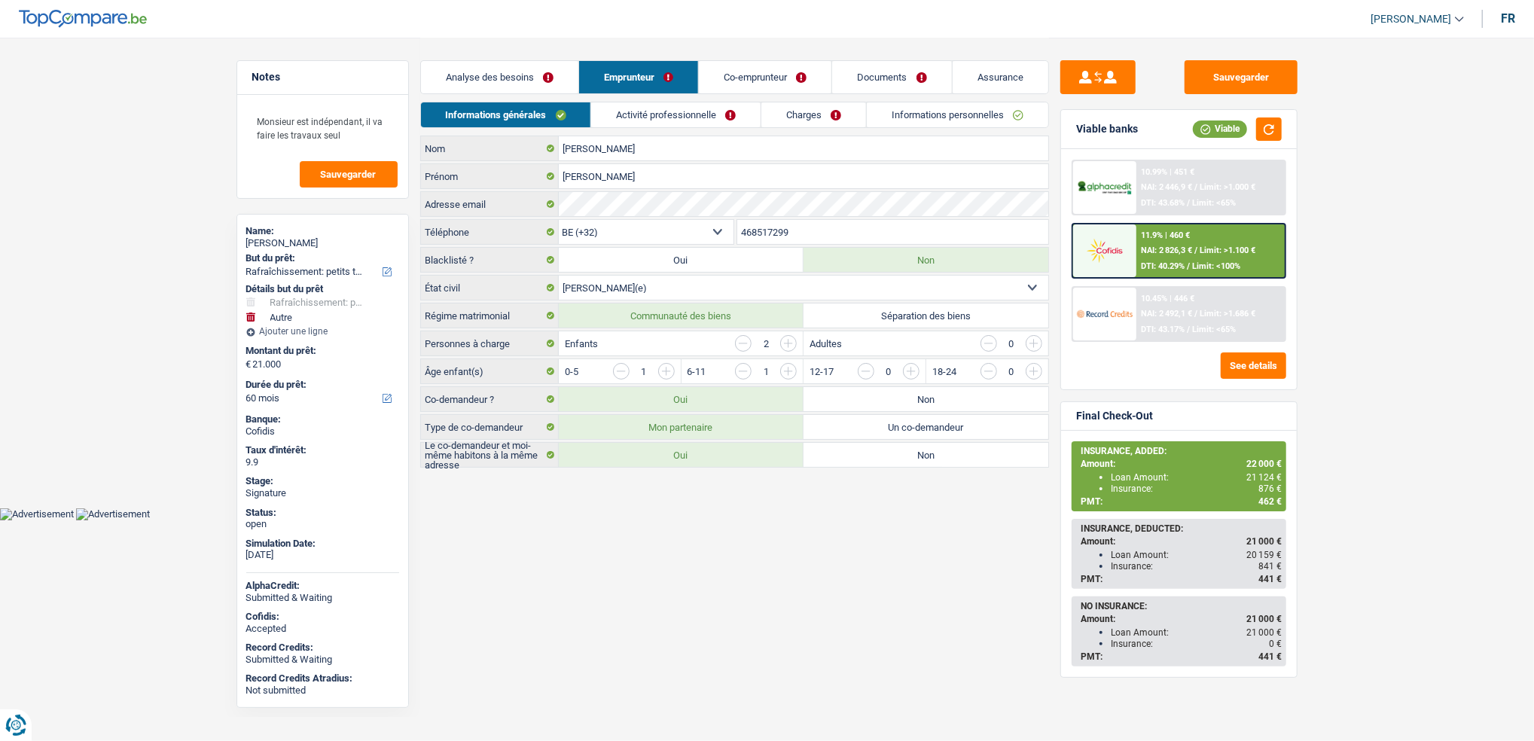
click at [757, 119] on link "Activité professionnelle" at bounding box center [675, 114] width 169 height 25
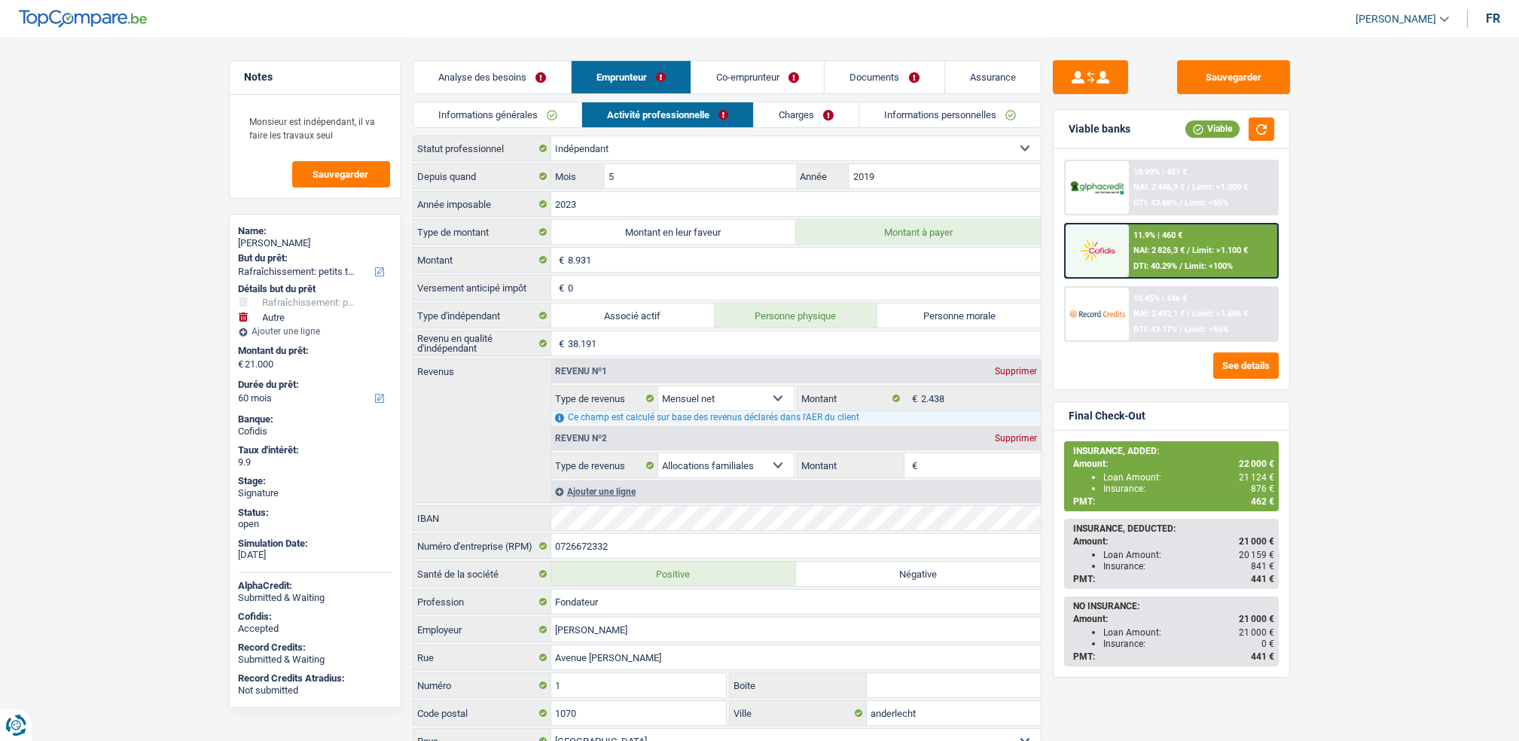
click at [773, 118] on link "Charges" at bounding box center [806, 114] width 105 height 25
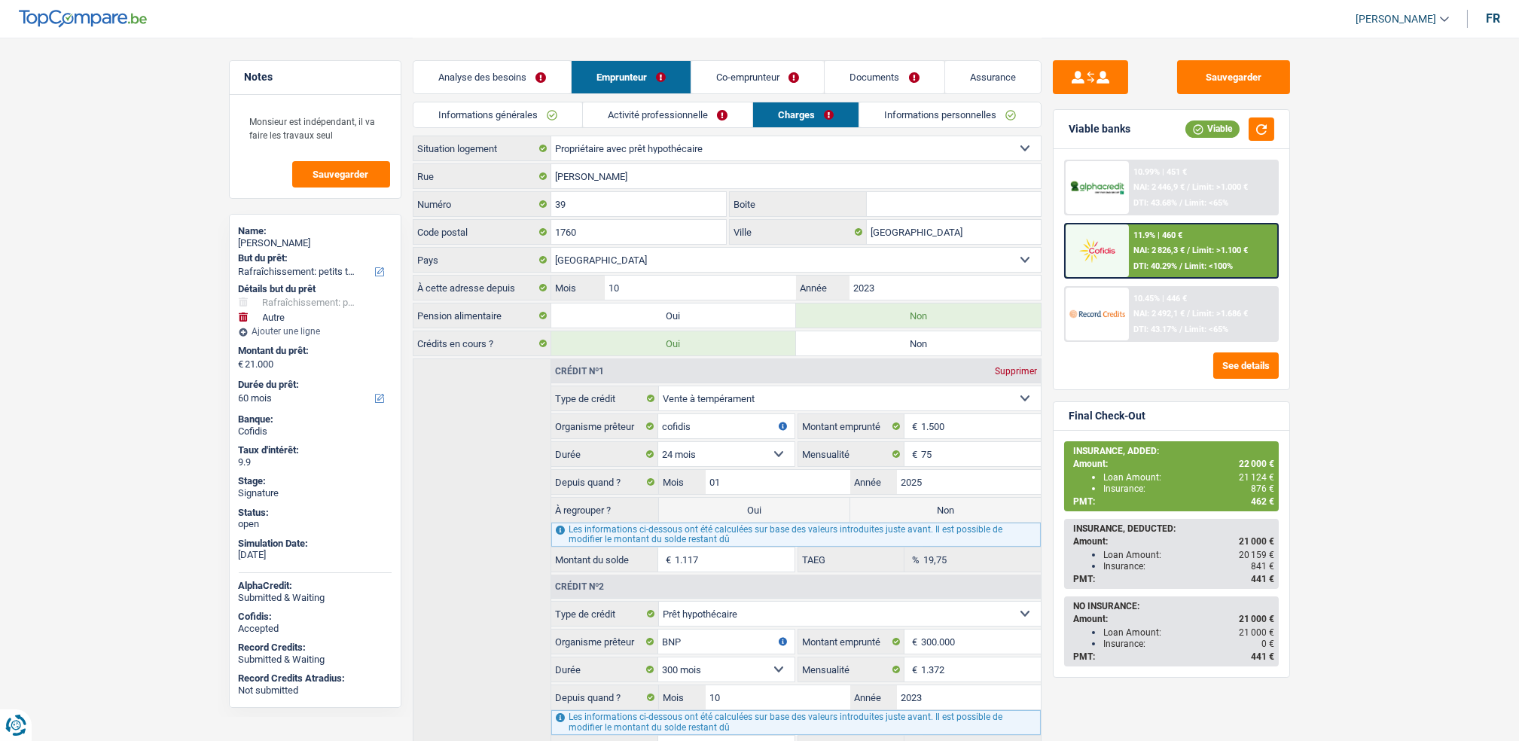
click at [747, 84] on link "Co-emprunteur" at bounding box center [757, 77] width 133 height 32
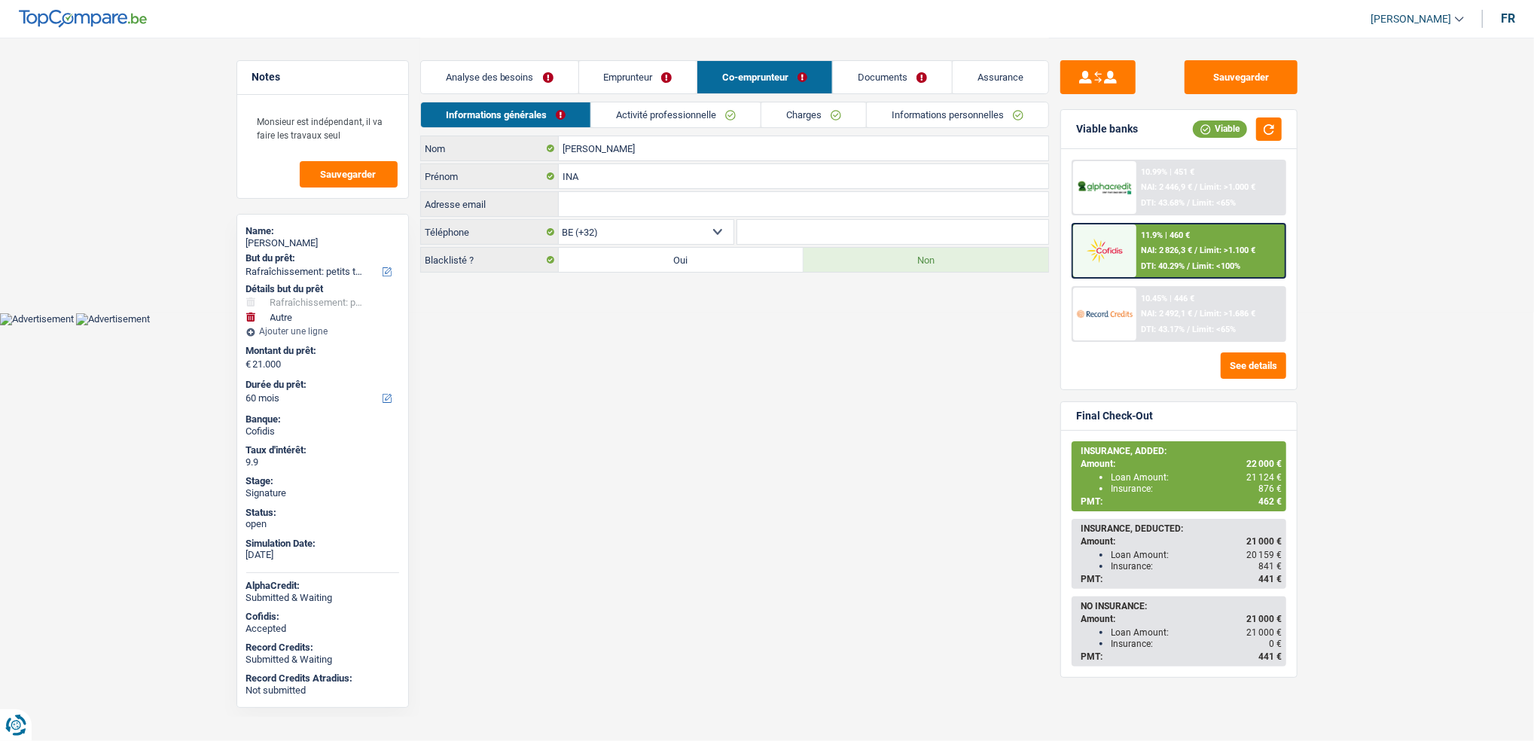
click at [794, 120] on link "Charges" at bounding box center [813, 114] width 105 height 25
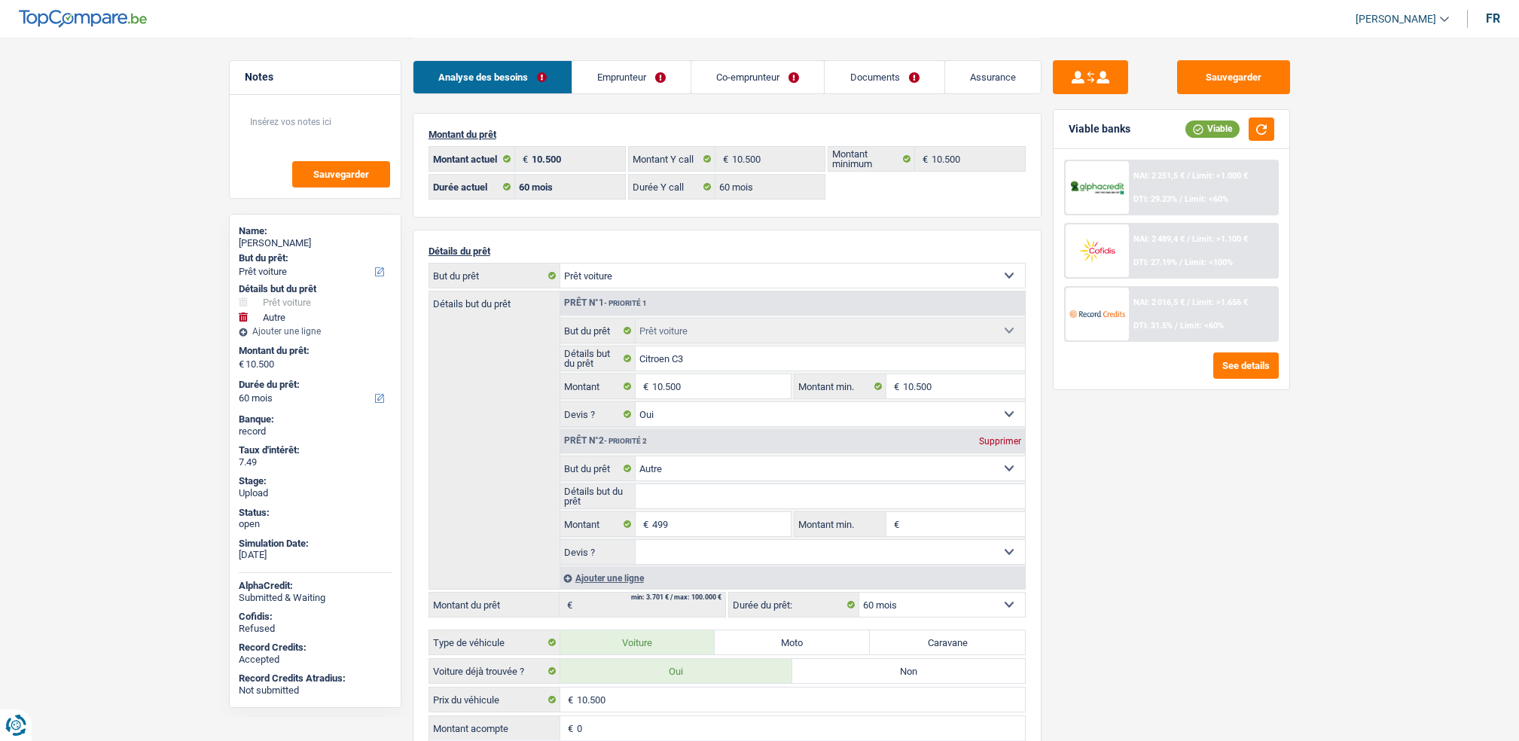
select select "car"
select select "other"
select select "60"
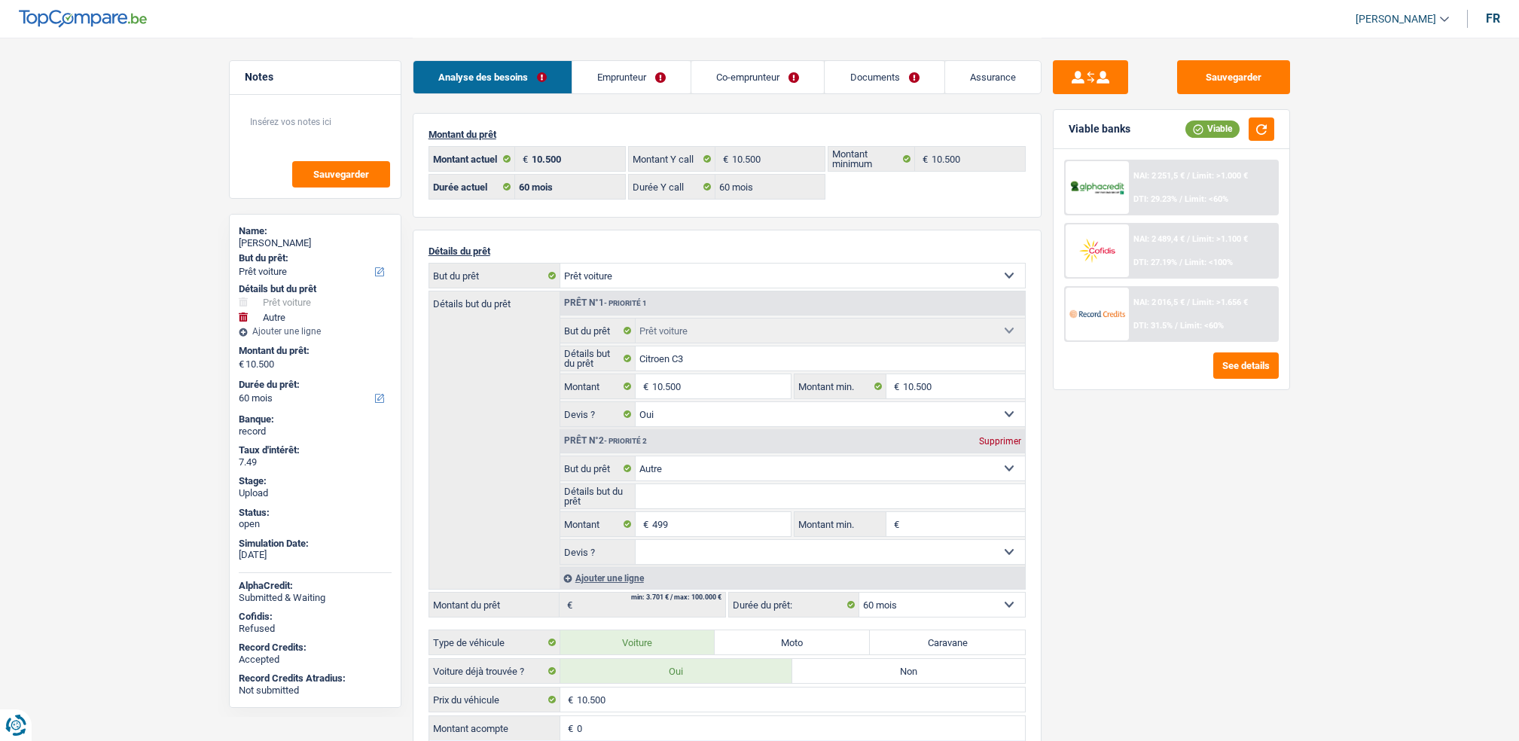
select select "60"
select select "car"
select select "yes"
select select "other"
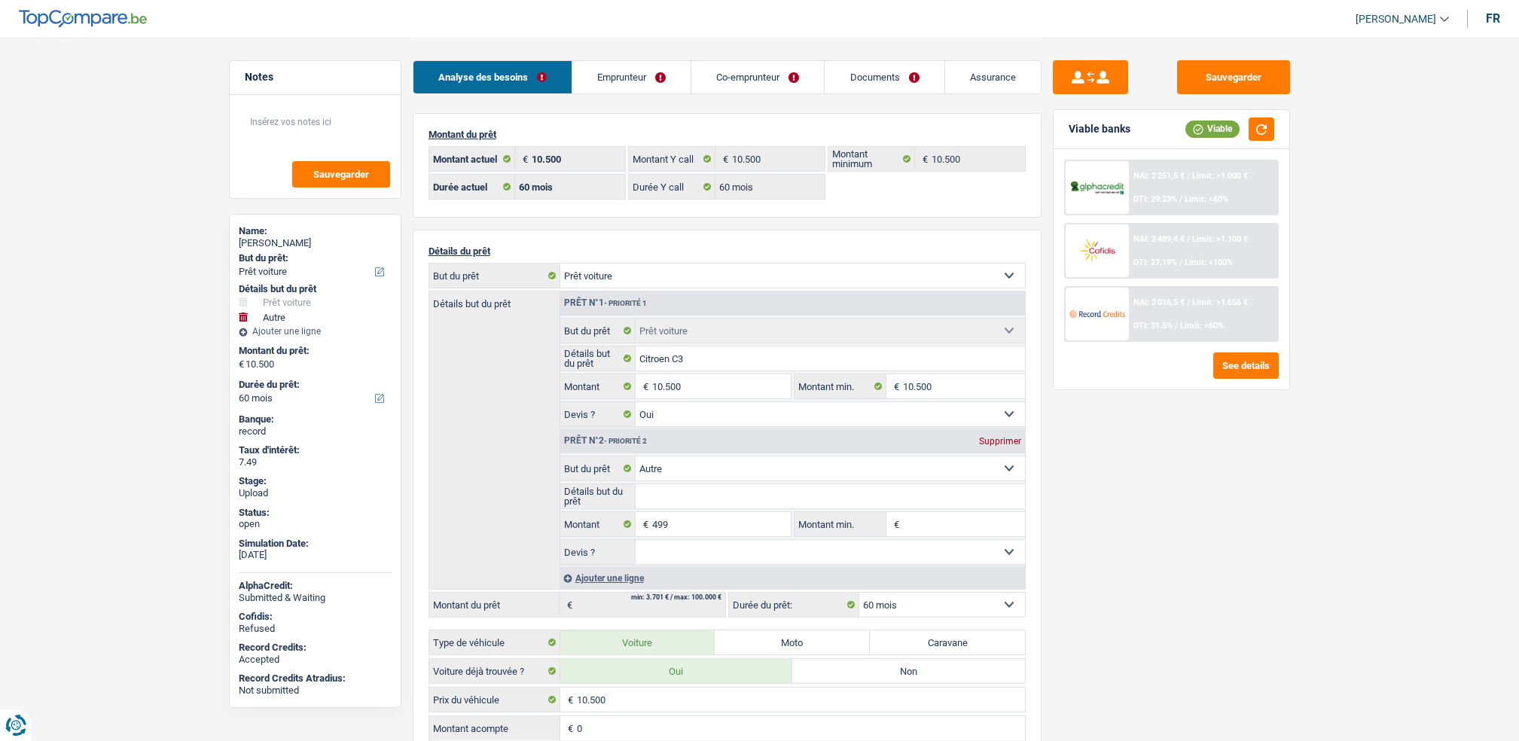
select select "60"
select select "32"
drag, startPoint x: 0, startPoint y: 0, endPoint x: 762, endPoint y: 45, distance: 763.3
click at [762, 45] on div "Analyse des besoins Emprunteur Co-emprunteur Documents Assurance" at bounding box center [727, 70] width 629 height 64
click at [757, 81] on link "Co-emprunteur" at bounding box center [757, 77] width 133 height 32
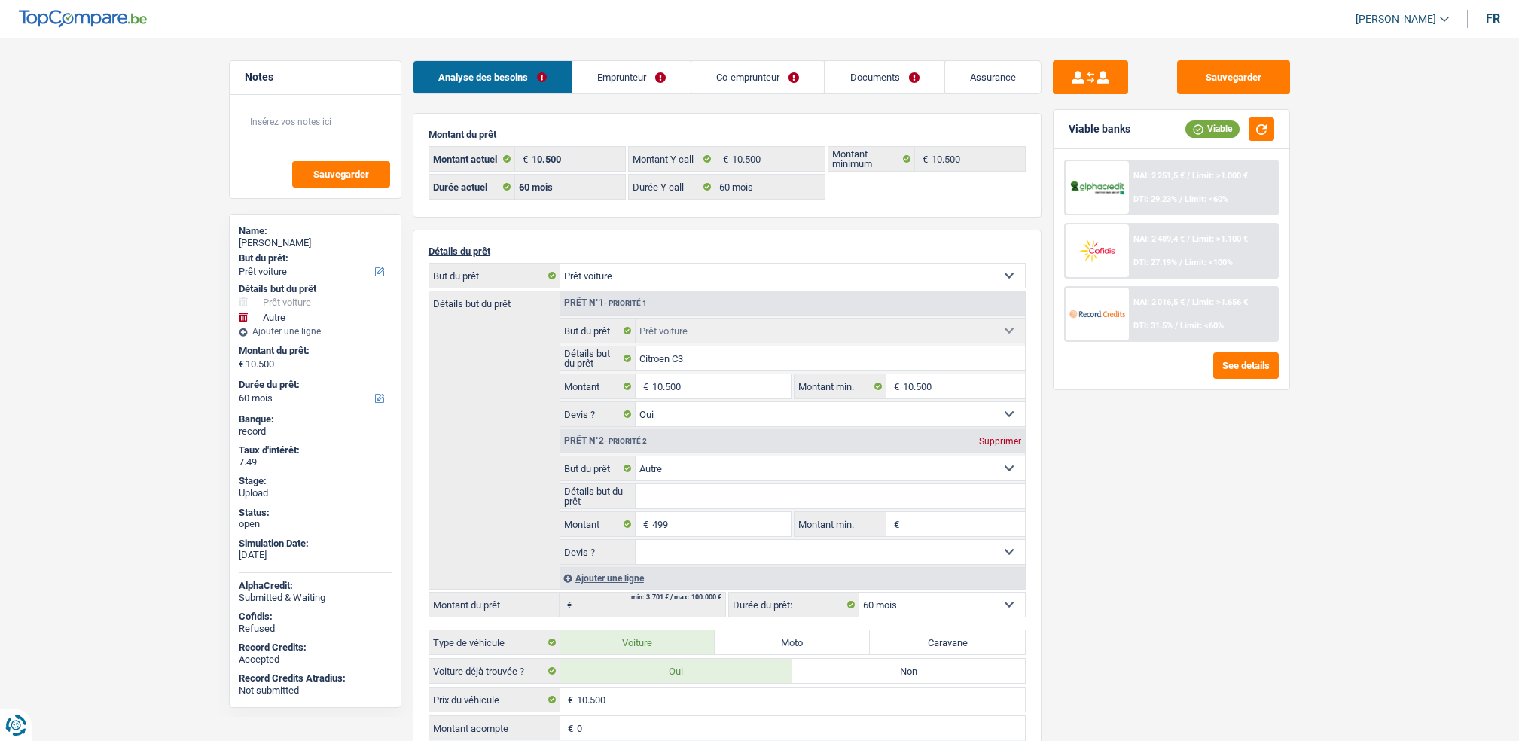
select select "car"
select select "other"
select select "60"
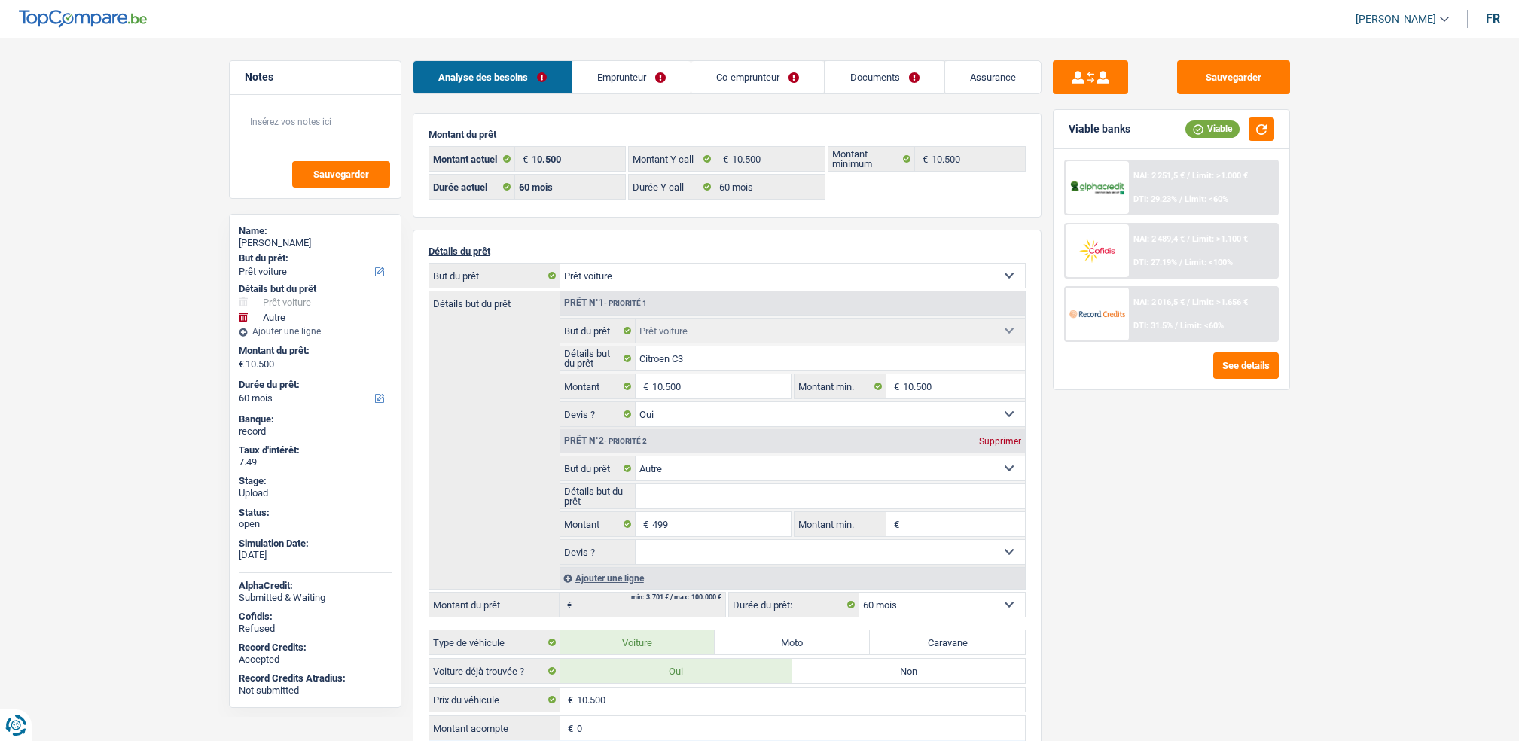
select select "60"
select select "car"
select select "yes"
select select "other"
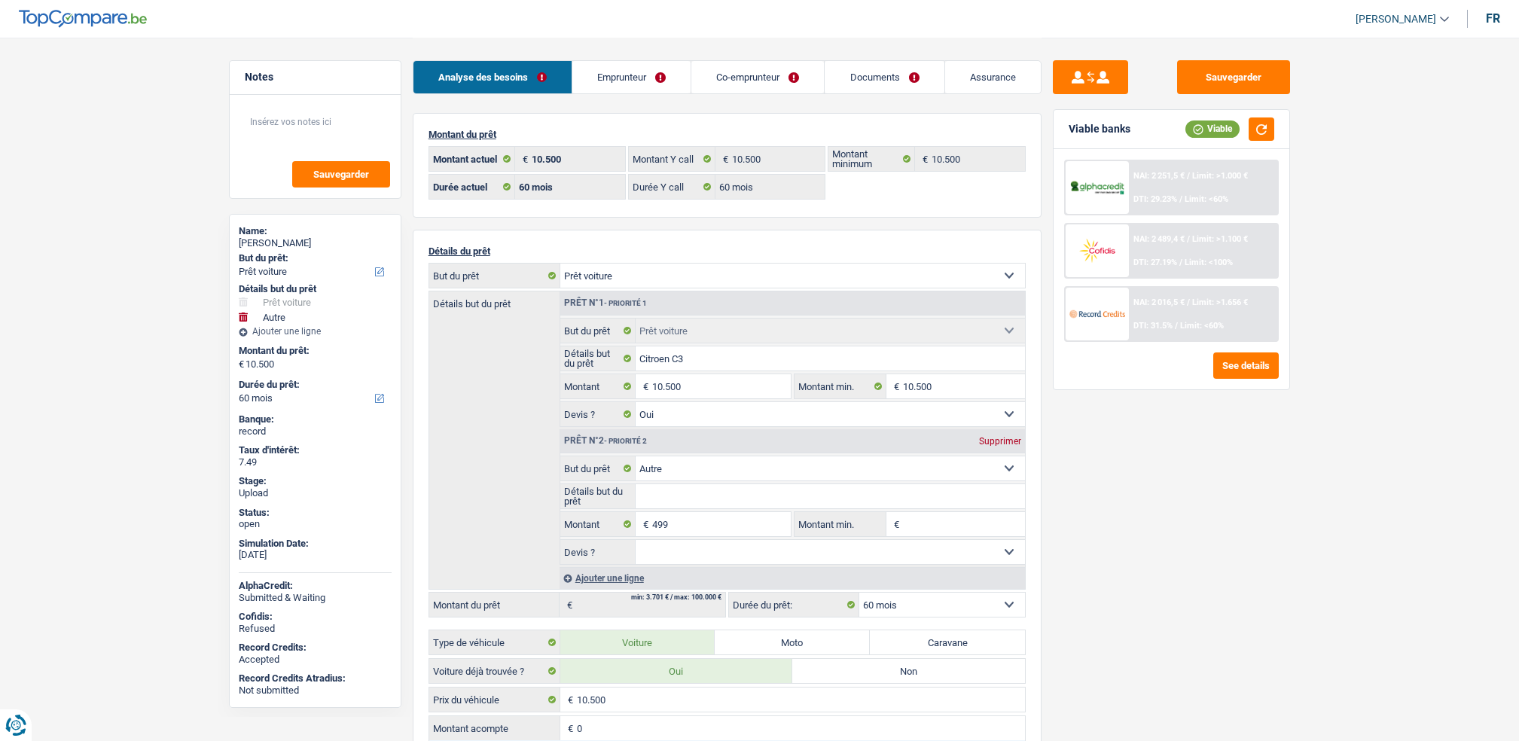
select select "60"
select select "32"
click at [677, 80] on link "Emprunteur" at bounding box center [631, 77] width 118 height 32
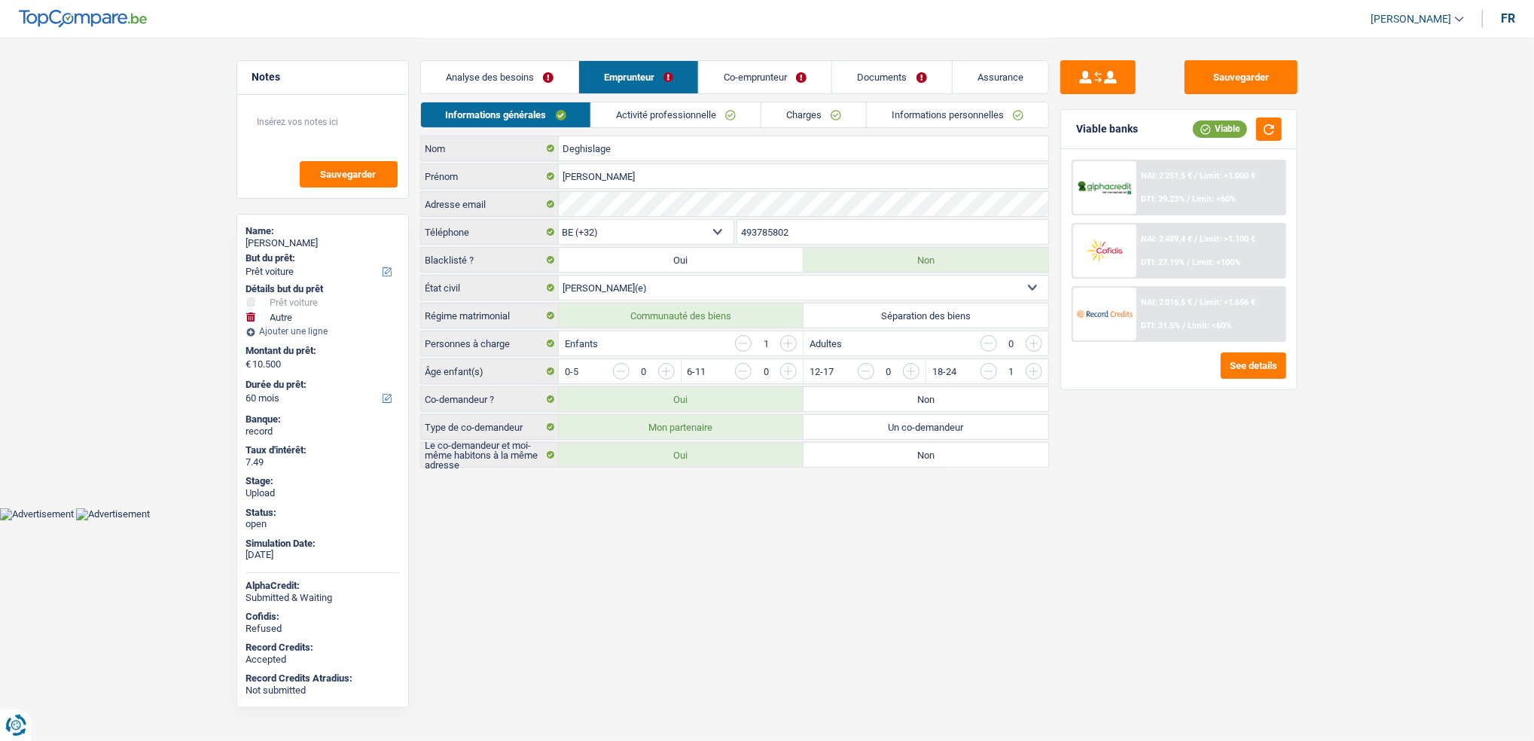
click at [719, 80] on link "Co-emprunteur" at bounding box center [765, 77] width 133 height 32
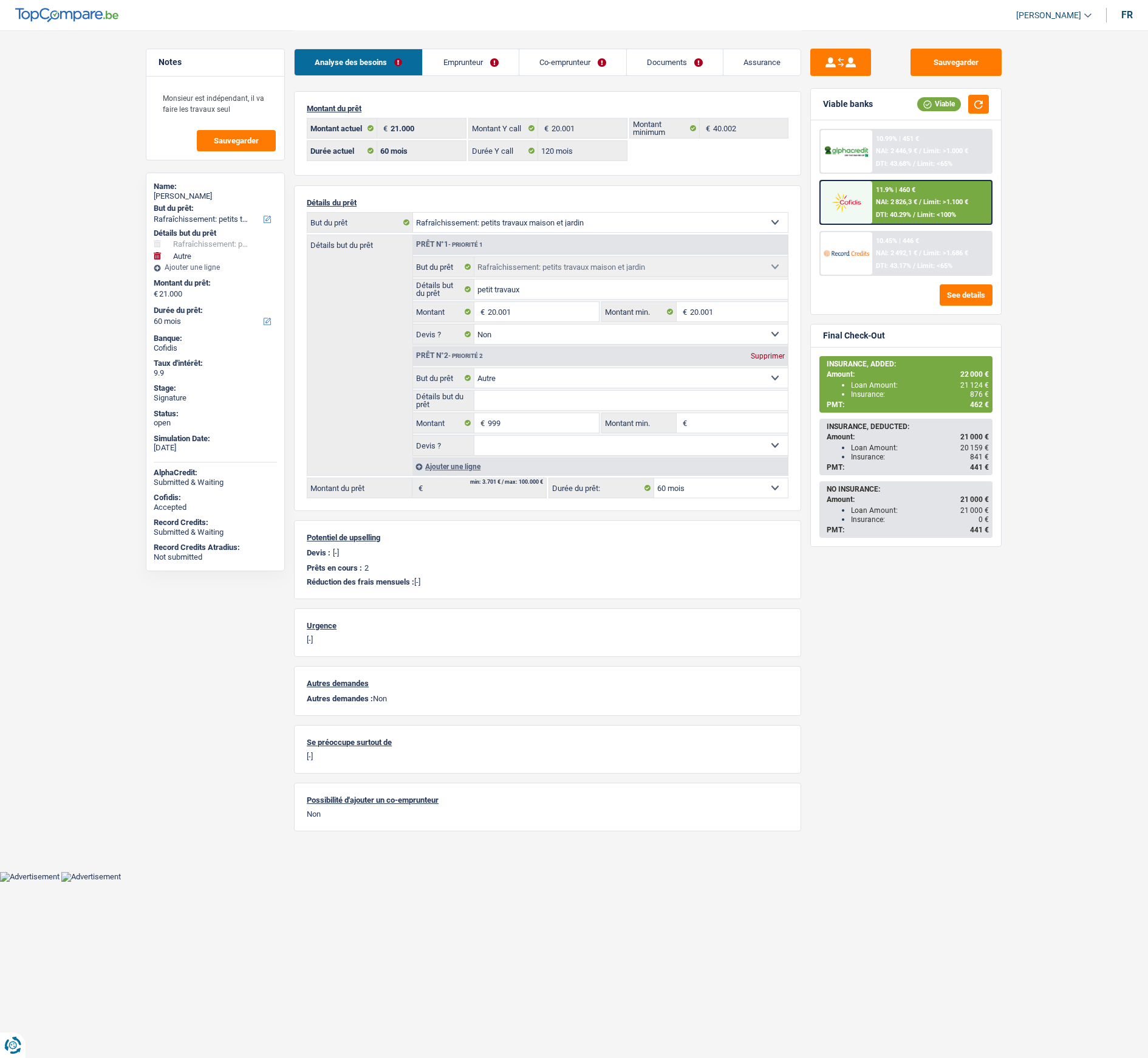
select select "houseOrGarden"
select select "other"
select select "60"
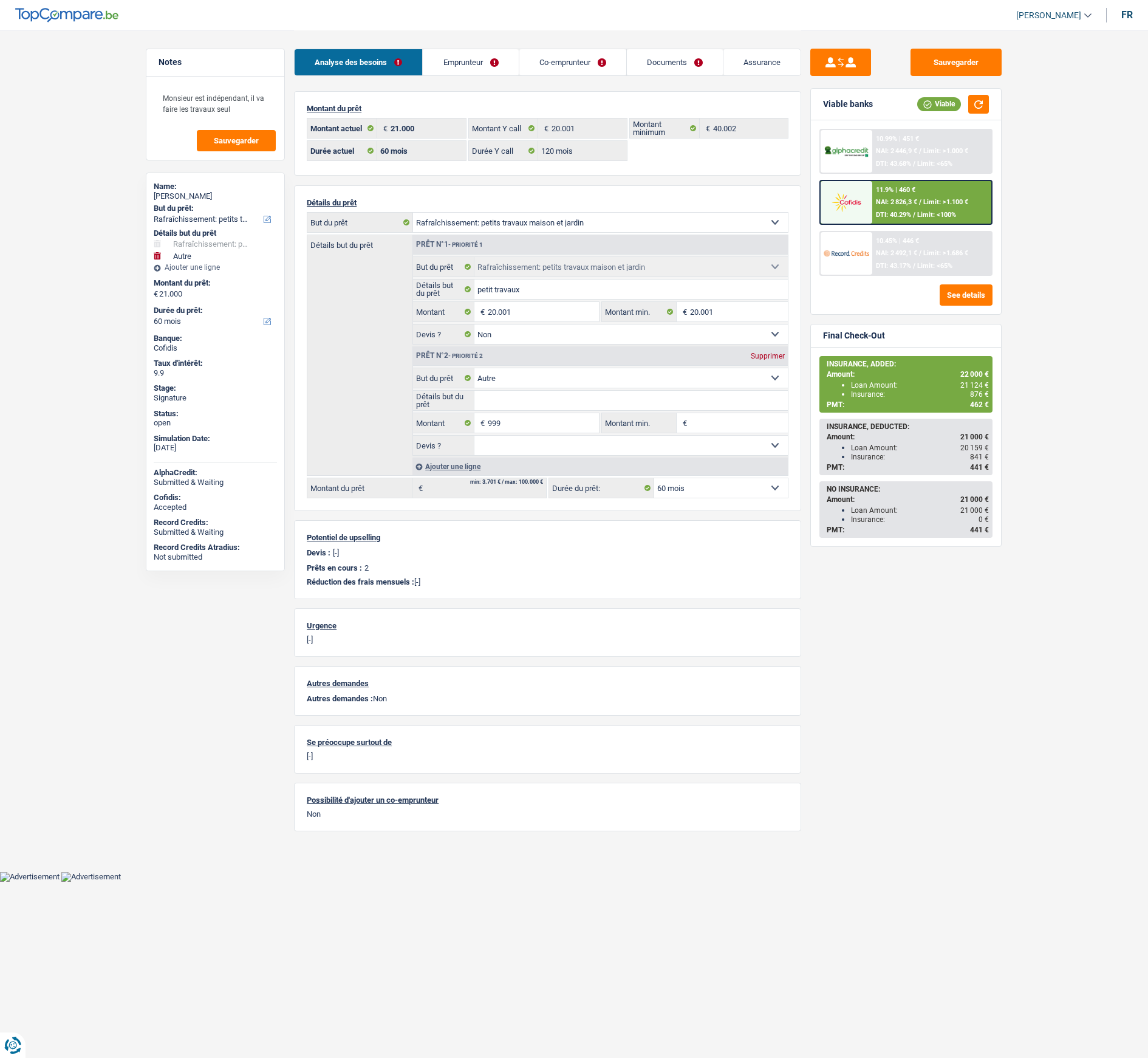
select select "120"
select select "houseOrGarden"
select select "false"
select select "other"
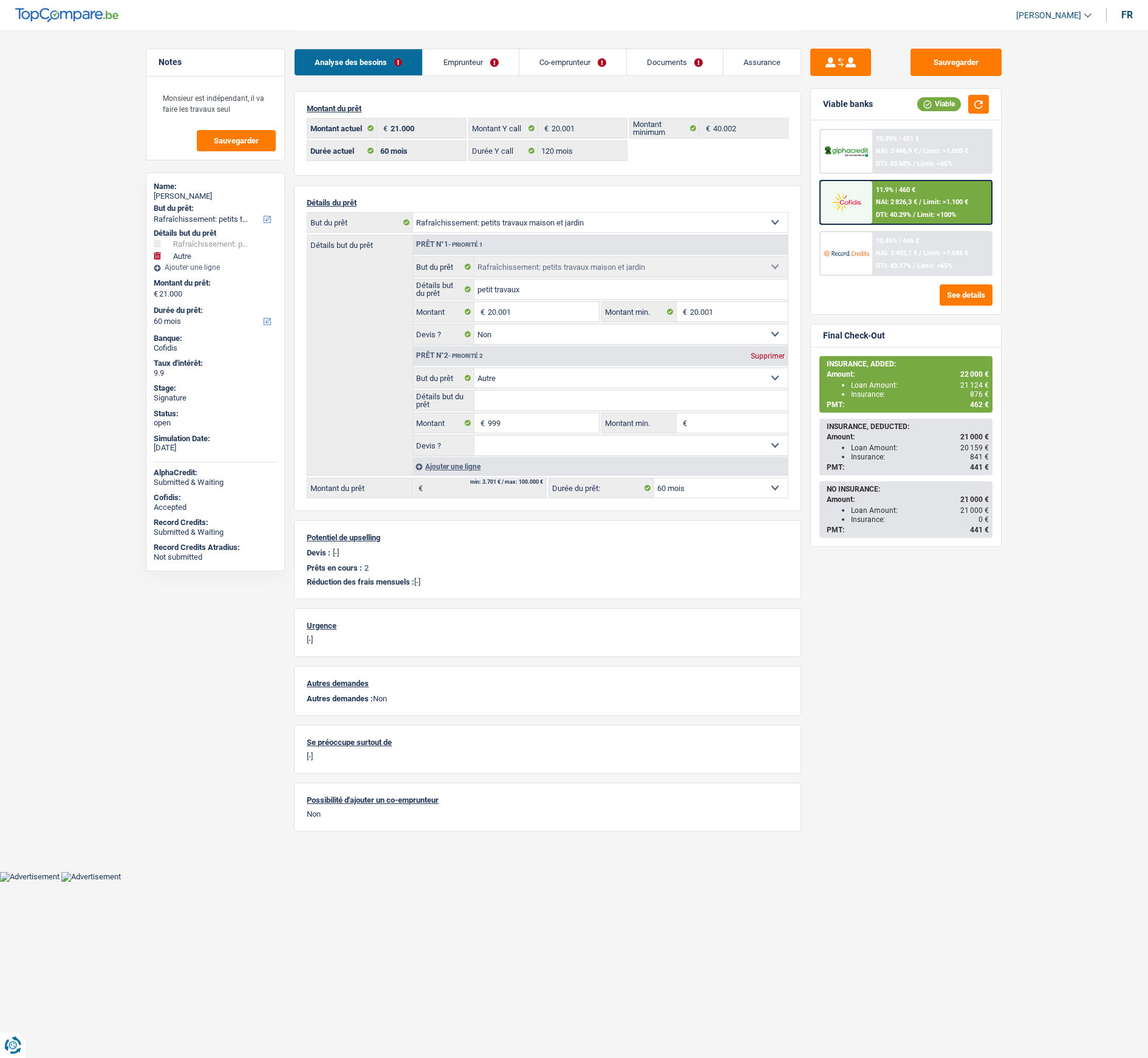
select select "60"
click at [676, 59] on link "Documents" at bounding box center [674, 62] width 96 height 26
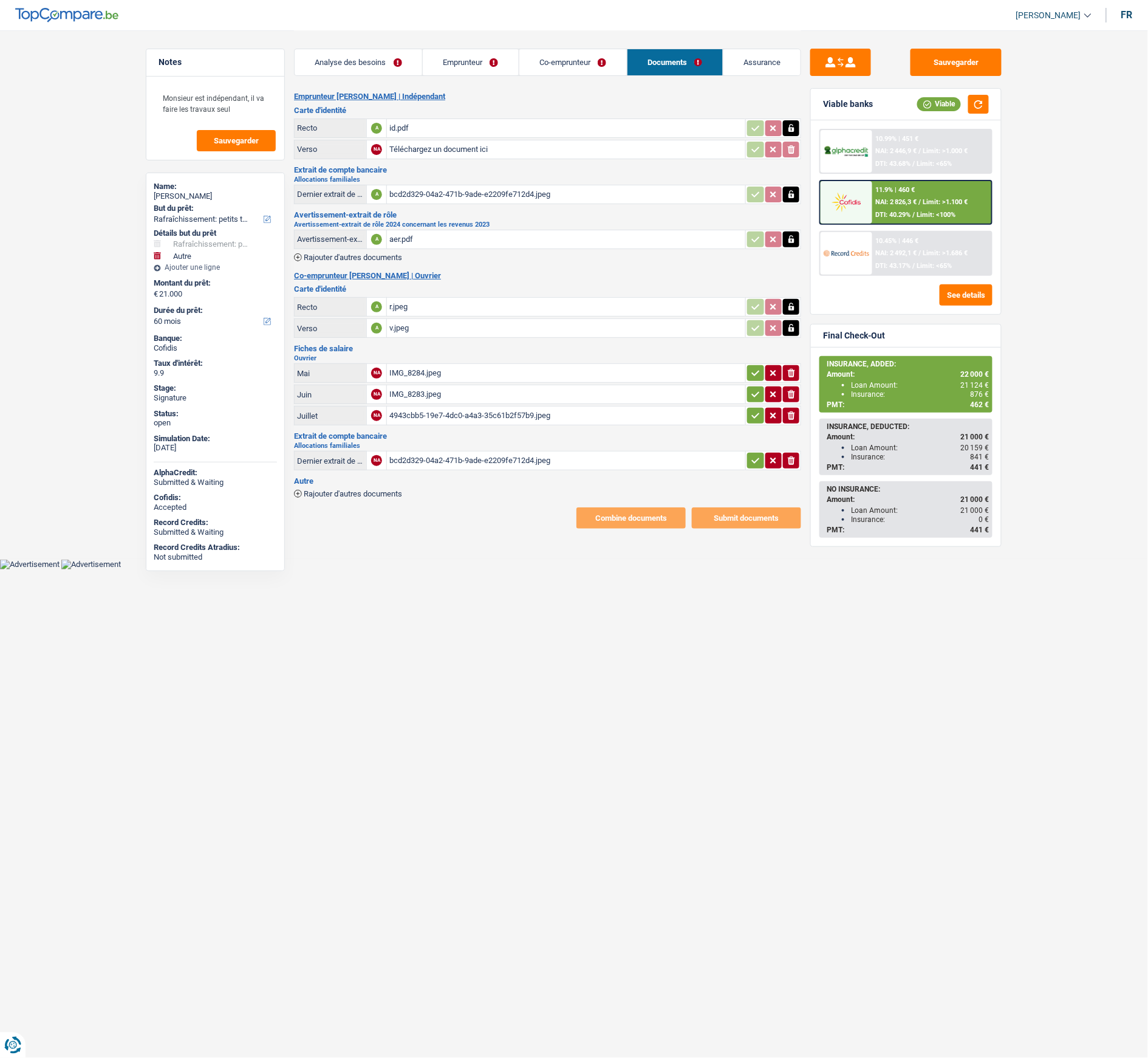
click at [770, 56] on link "Assurance" at bounding box center [762, 62] width 77 height 26
